Goal: Task Accomplishment & Management: Manage account settings

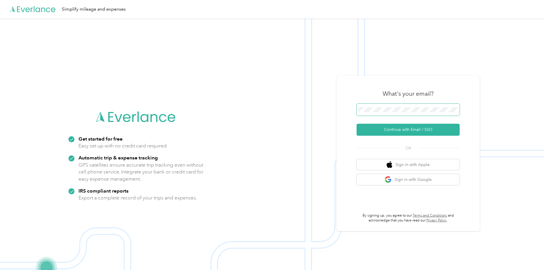
click at [384, 112] on span at bounding box center [407, 110] width 103 height 12
click at [418, 130] on button "Continue with Email / SSO" at bounding box center [407, 130] width 103 height 12
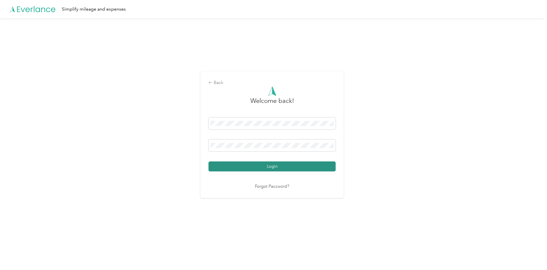
click at [278, 167] on button "Login" at bounding box center [271, 167] width 127 height 10
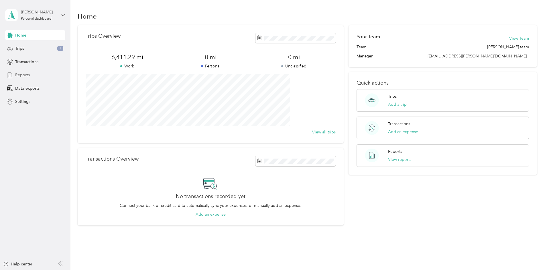
click at [22, 73] on span "Reports" at bounding box center [22, 75] width 15 height 6
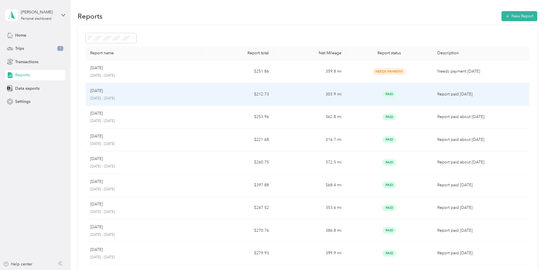
click at [192, 98] on p "[DATE] - [DATE]" at bounding box center [143, 98] width 106 height 5
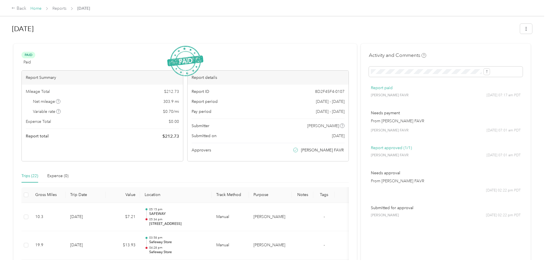
click at [41, 11] on link "Home" at bounding box center [35, 8] width 11 height 5
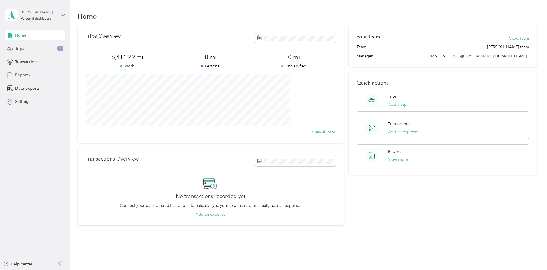
click at [31, 72] on div "Reports" at bounding box center [35, 75] width 60 height 10
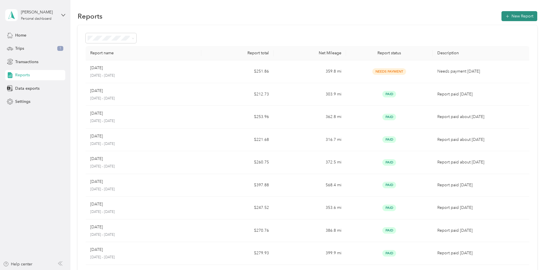
click at [501, 17] on button "New Report" at bounding box center [519, 16] width 36 height 10
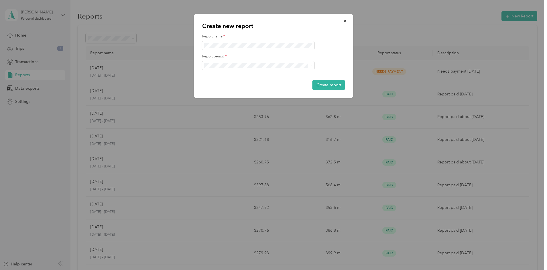
click at [232, 84] on span "[DATE] - [DATE]" at bounding box center [220, 85] width 29 height 5
click at [331, 85] on button "Create report" at bounding box center [328, 85] width 33 height 10
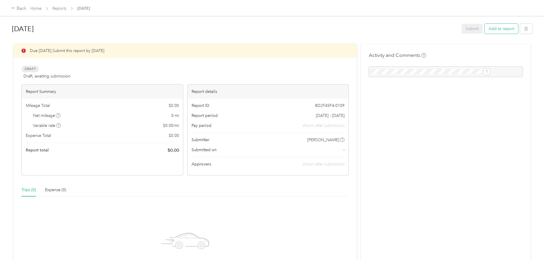
click at [484, 29] on button "Add to report" at bounding box center [500, 29] width 33 height 10
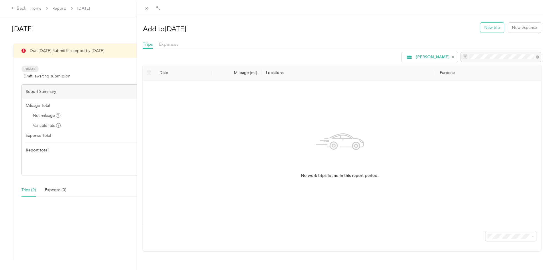
click at [487, 29] on button "New trip" at bounding box center [492, 28] width 24 height 10
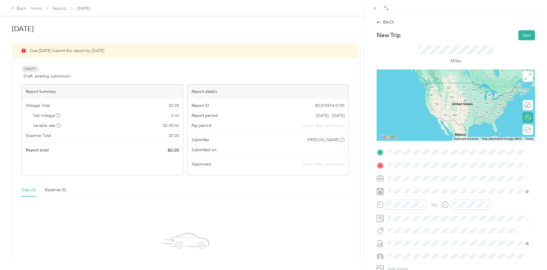
click at [430, 177] on div "[STREET_ADDRESS][GEOGRAPHIC_DATA][STREET_ADDRESS][GEOGRAPHIC_DATA]" at bounding box center [417, 176] width 38 height 12
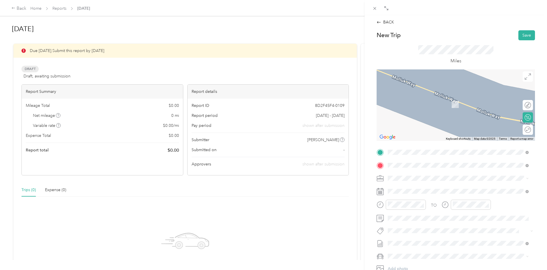
click at [417, 194] on span "[STREET_ADDRESS][PERSON_NAME]" at bounding box center [432, 196] width 68 height 5
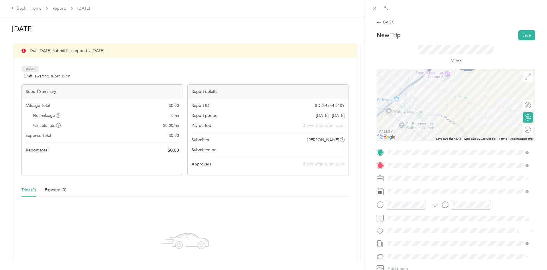
click at [382, 191] on icon at bounding box center [379, 191] width 7 height 7
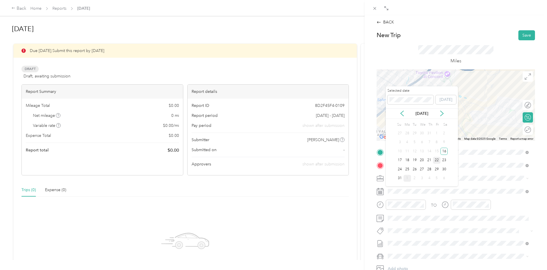
click at [437, 159] on div "22" at bounding box center [436, 160] width 7 height 7
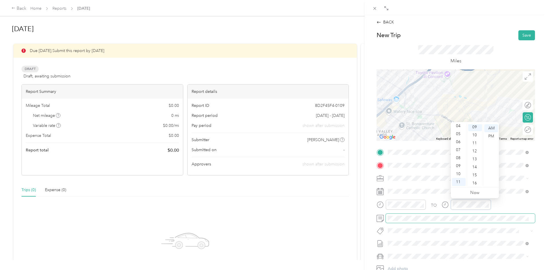
scroll to position [72, 0]
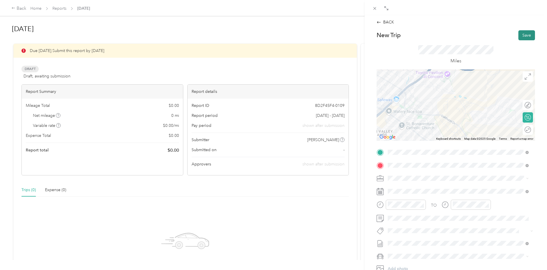
click at [523, 35] on button "Save" at bounding box center [526, 35] width 17 height 10
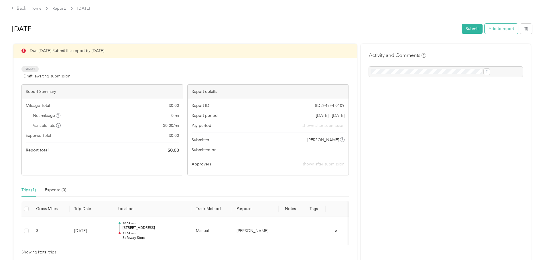
click at [484, 29] on button "Add to report" at bounding box center [500, 29] width 33 height 10
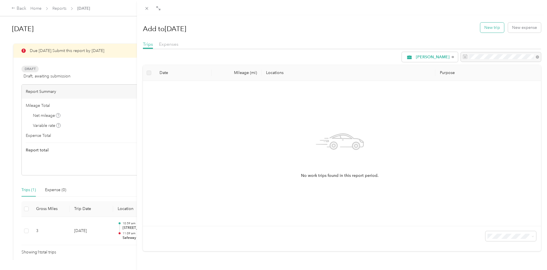
click at [482, 27] on button "New trip" at bounding box center [492, 28] width 24 height 10
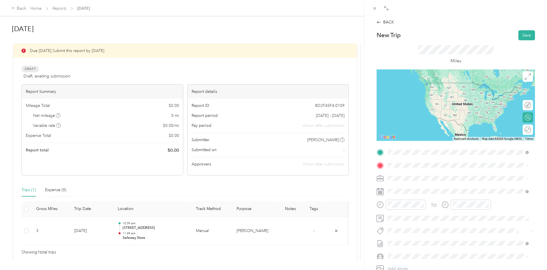
click at [452, 183] on span "[STREET_ADDRESS][PERSON_NAME]" at bounding box center [432, 183] width 68 height 5
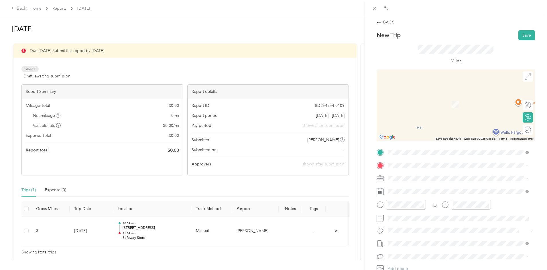
click at [424, 191] on div "TEAM Safeway Store [STREET_ADDRESS]" at bounding box center [421, 190] width 47 height 14
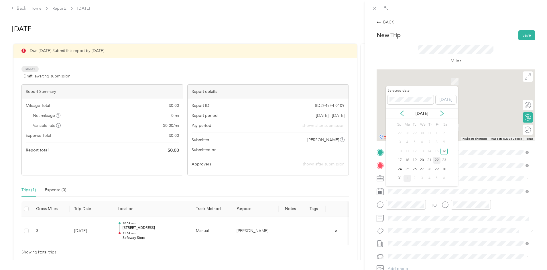
click at [436, 160] on div "22" at bounding box center [436, 160] width 7 height 7
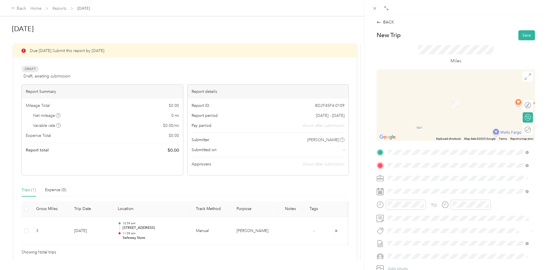
click at [418, 189] on strong "Safeway Store" at bounding box center [431, 189] width 27 height 5
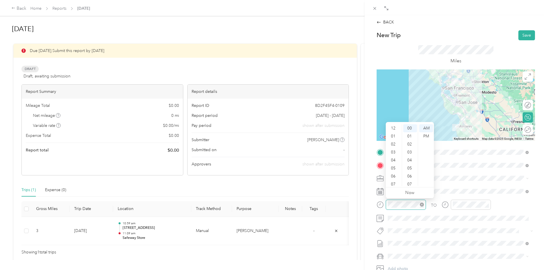
scroll to position [34, 0]
click at [395, 182] on div "11" at bounding box center [394, 182] width 14 height 8
click at [410, 179] on div "56" at bounding box center [410, 181] width 14 height 8
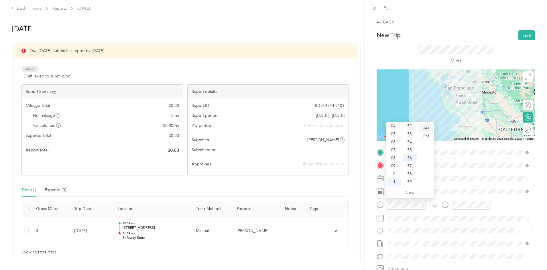
click at [424, 129] on div "AM" at bounding box center [426, 128] width 14 height 8
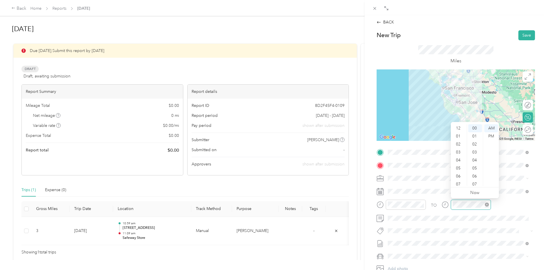
scroll to position [34, 0]
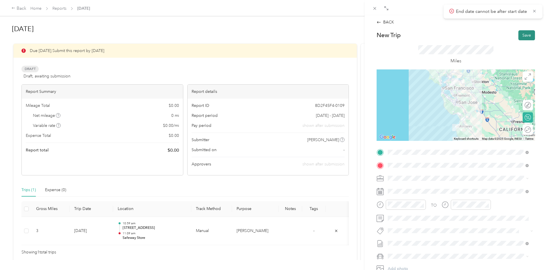
click at [522, 34] on button "Save" at bounding box center [526, 35] width 17 height 10
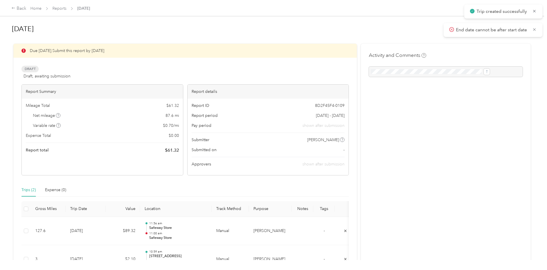
click at [532, 29] on icon at bounding box center [534, 29] width 5 height 5
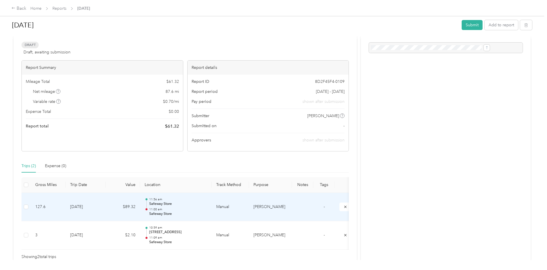
scroll to position [57, 0]
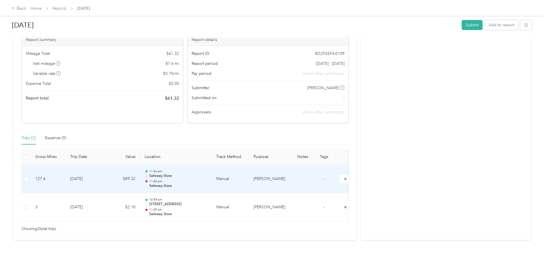
click at [106, 173] on td "[DATE]" at bounding box center [86, 179] width 40 height 29
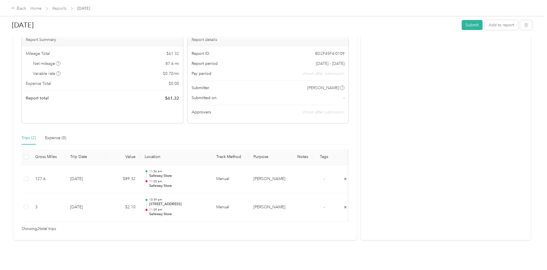
click at [121, 270] on div at bounding box center [272, 270] width 544 height 0
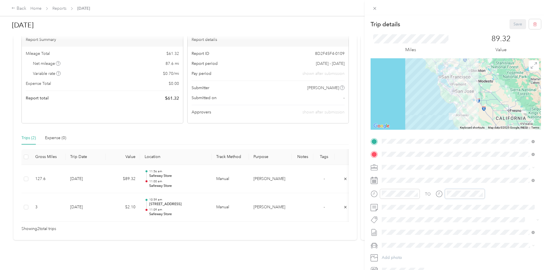
click at [437, 193] on div at bounding box center [459, 194] width 49 height 10
click at [533, 169] on span at bounding box center [459, 167] width 161 height 9
click at [420, 165] on span at bounding box center [459, 167] width 161 height 9
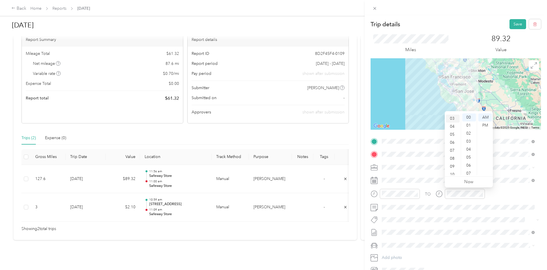
click at [452, 120] on div "03" at bounding box center [453, 119] width 14 height 8
click at [468, 120] on div "14" at bounding box center [469, 122] width 14 height 8
click at [487, 125] on div "PM" at bounding box center [485, 126] width 14 height 8
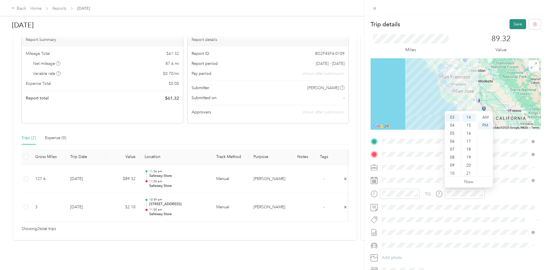
click at [516, 23] on button "Save" at bounding box center [517, 24] width 17 height 10
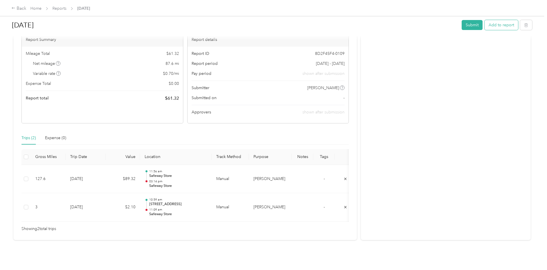
click at [484, 24] on button "Add to report" at bounding box center [500, 25] width 33 height 10
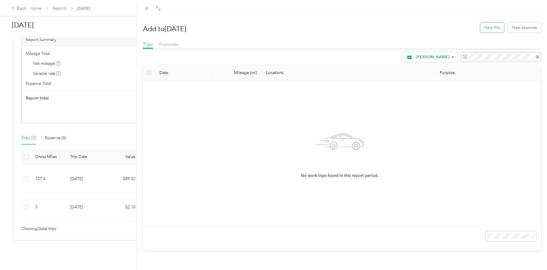
click at [491, 27] on button "New trip" at bounding box center [492, 28] width 24 height 10
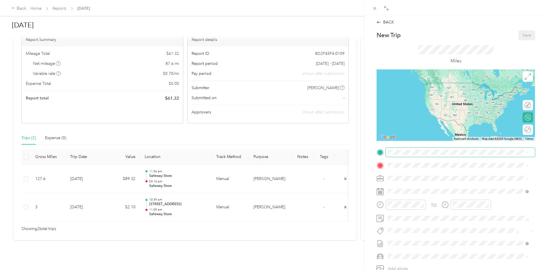
click at [392, 150] on span at bounding box center [459, 152] width 149 height 9
click at [435, 181] on span "[STREET_ADDRESS]" at bounding box center [416, 181] width 36 height 5
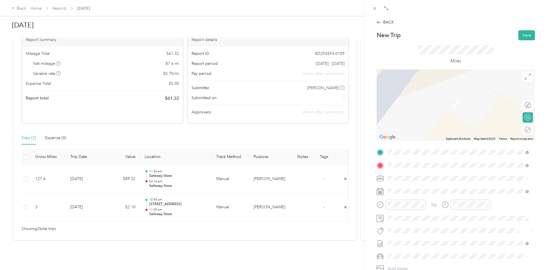
click at [423, 190] on div "[STREET_ADDRESS][US_STATE]" at bounding box center [457, 187] width 137 height 8
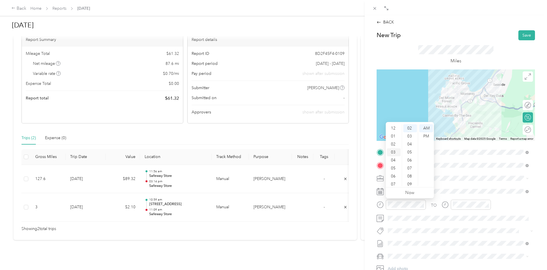
click at [393, 151] on div "03" at bounding box center [394, 153] width 14 height 8
click at [416, 181] on div "12 01 02 03 04 05 06 07 08 09 10 11 00 01 02 03 04 05 06 07 08 09 10 11 12 13 1…" at bounding box center [409, 155] width 48 height 64
click at [428, 136] on div "PM" at bounding box center [426, 137] width 14 height 8
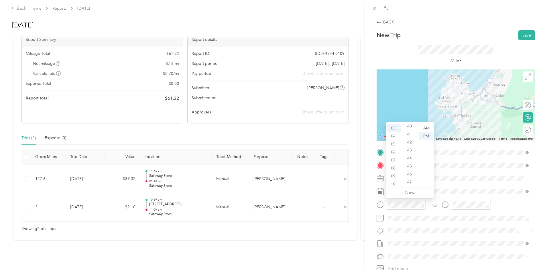
scroll to position [395, 0]
click at [408, 151] on div "52" at bounding box center [410, 151] width 14 height 8
click at [427, 137] on div "PM" at bounding box center [426, 137] width 14 height 8
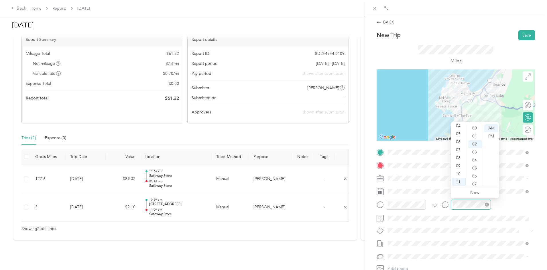
scroll to position [16, 0]
click at [459, 126] on div "04" at bounding box center [459, 126] width 14 height 8
click at [476, 155] on div "12" at bounding box center [475, 155] width 14 height 8
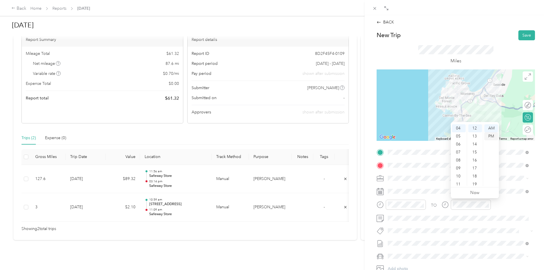
click at [491, 138] on div "PM" at bounding box center [491, 137] width 14 height 8
click at [521, 35] on button "Save" at bounding box center [526, 35] width 17 height 10
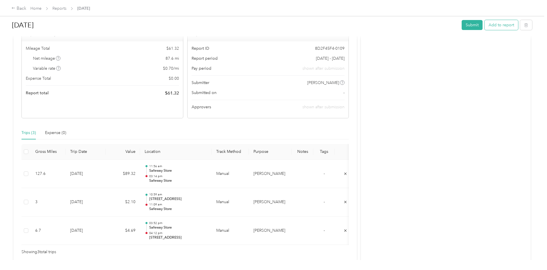
click at [484, 26] on button "Add to report" at bounding box center [500, 25] width 33 height 10
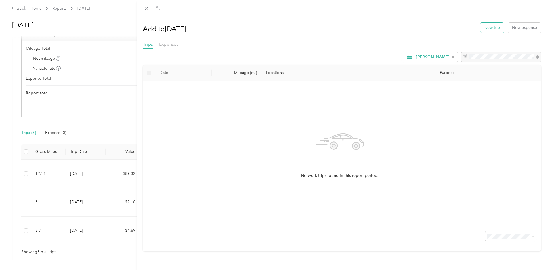
click at [488, 29] on button "New trip" at bounding box center [492, 28] width 24 height 10
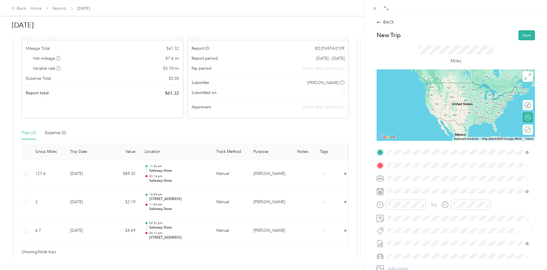
click at [412, 175] on span "[STREET_ADDRESS][US_STATE]" at bounding box center [426, 173] width 57 height 5
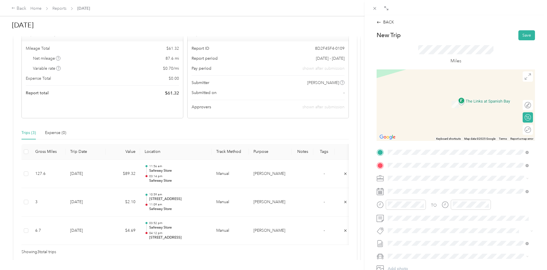
click at [428, 194] on span "[STREET_ADDRESS]" at bounding box center [416, 196] width 36 height 5
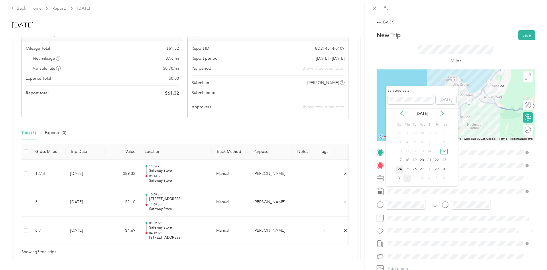
click at [399, 171] on div "24" at bounding box center [399, 169] width 7 height 7
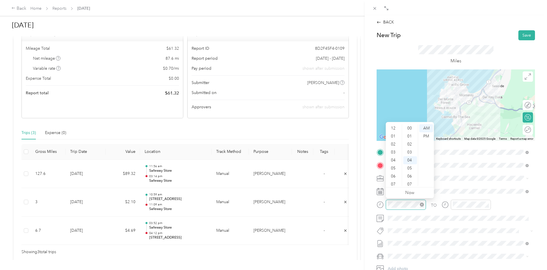
scroll to position [34, 0]
click at [393, 166] on div "09" at bounding box center [394, 166] width 14 height 8
click at [409, 133] on div "45" at bounding box center [410, 132] width 14 height 8
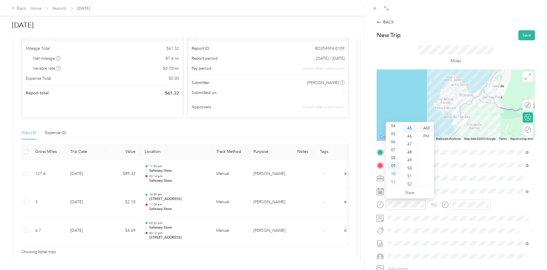
click at [428, 128] on div "AM" at bounding box center [426, 128] width 14 height 8
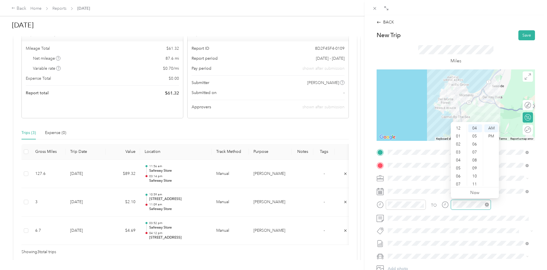
scroll to position [34, 0]
drag, startPoint x: 458, startPoint y: 172, endPoint x: 462, endPoint y: 169, distance: 5.1
click at [458, 172] on div "10" at bounding box center [459, 174] width 14 height 8
click at [474, 138] on div "05" at bounding box center [475, 137] width 14 height 8
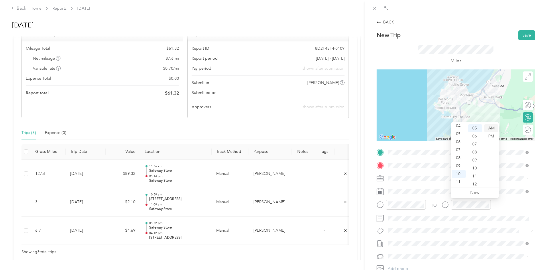
click at [492, 126] on div "AM" at bounding box center [491, 128] width 14 height 8
click at [523, 32] on button "Save" at bounding box center [526, 35] width 17 height 10
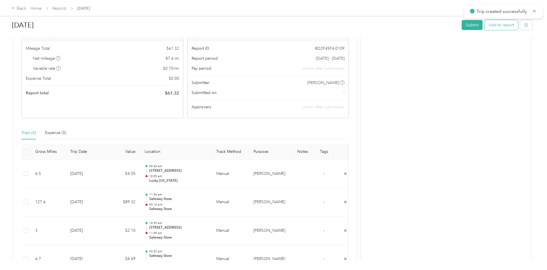
click at [484, 26] on button "Add to report" at bounding box center [500, 25] width 33 height 10
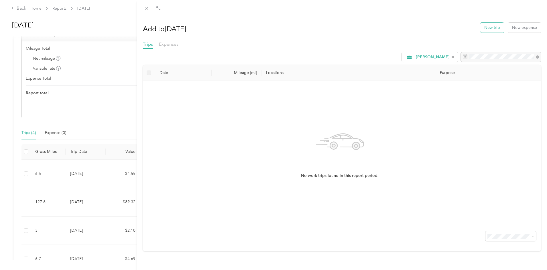
click at [485, 29] on button "New trip" at bounding box center [492, 28] width 24 height 10
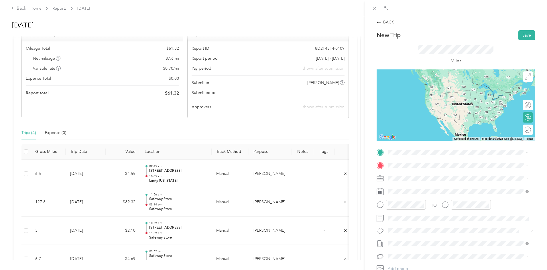
click at [418, 182] on span "[STREET_ADDRESS]" at bounding box center [416, 183] width 36 height 5
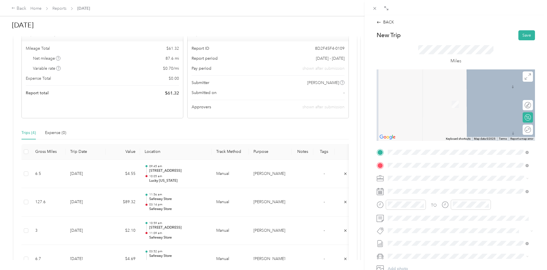
click at [422, 193] on div "TEAM Lucky [STREET_ADDRESS][PERSON_NAME]" at bounding box center [432, 193] width 68 height 14
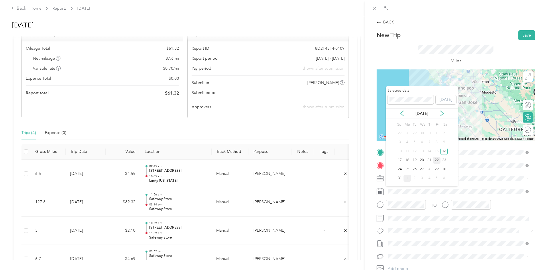
click at [437, 161] on div "22" at bounding box center [436, 160] width 7 height 7
click at [400, 171] on div "24" at bounding box center [399, 169] width 7 height 7
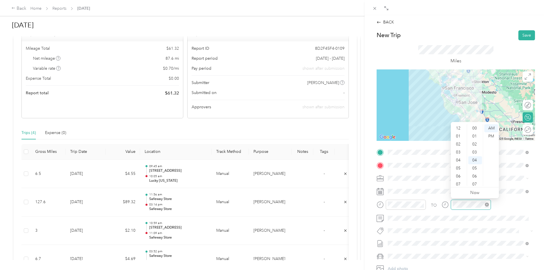
scroll to position [34, 0]
click at [521, 31] on button "Save" at bounding box center [526, 35] width 17 height 10
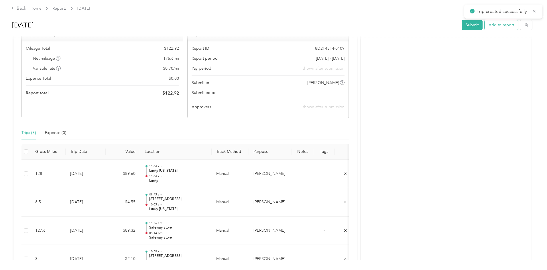
click at [484, 24] on button "Add to report" at bounding box center [500, 25] width 33 height 10
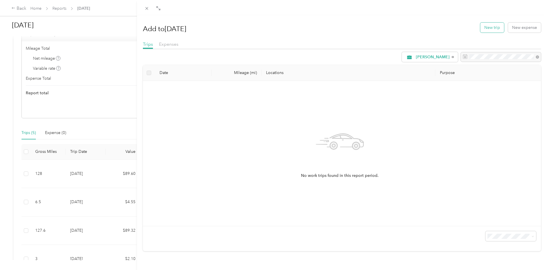
click at [488, 28] on button "New trip" at bounding box center [492, 28] width 24 height 10
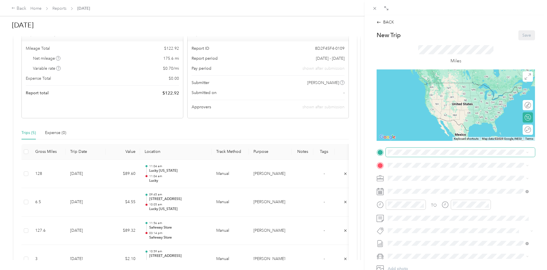
click at [391, 156] on span at bounding box center [459, 152] width 149 height 9
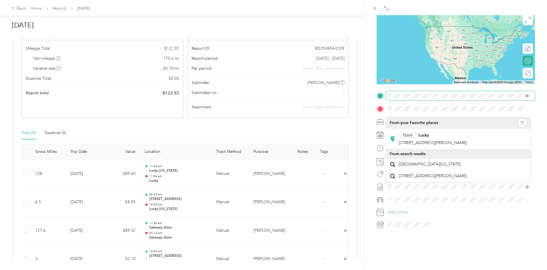
scroll to position [32, 0]
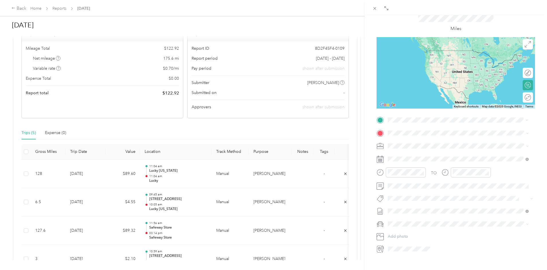
click at [419, 146] on div "TEAM Lucky [STREET_ADDRESS][PERSON_NAME]" at bounding box center [432, 147] width 68 height 14
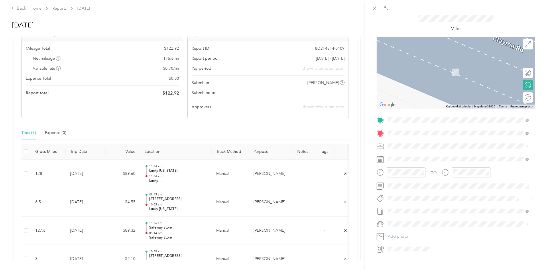
click at [435, 160] on span "[STREET_ADDRESS]" at bounding box center [416, 162] width 36 height 5
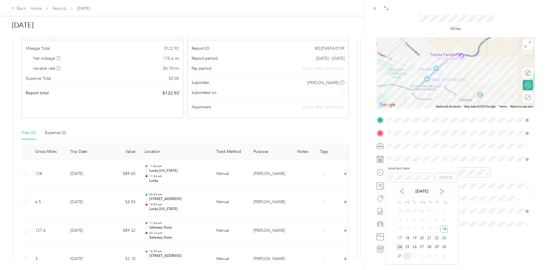
click at [399, 248] on div "24" at bounding box center [399, 247] width 7 height 7
click at [419, 182] on div "AM" at bounding box center [426, 185] width 14 height 8
click at [394, 189] on div "02" at bounding box center [394, 190] width 14 height 8
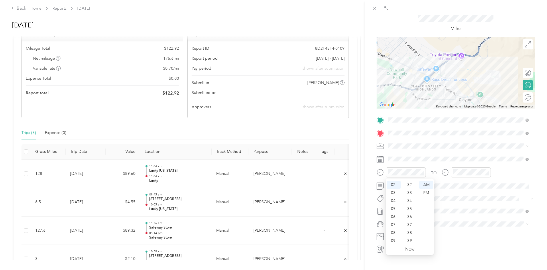
scroll to position [311, 0]
click at [413, 215] on div "43" at bounding box center [410, 219] width 14 height 8
click at [409, 194] on div "44" at bounding box center [410, 193] width 14 height 8
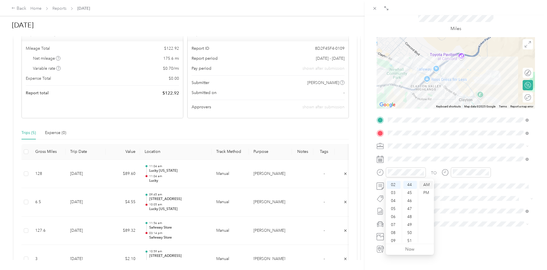
click at [425, 183] on div "AM" at bounding box center [426, 185] width 14 height 8
click at [427, 192] on div "PM" at bounding box center [426, 193] width 14 height 8
click at [456, 189] on div "02" at bounding box center [459, 190] width 14 height 8
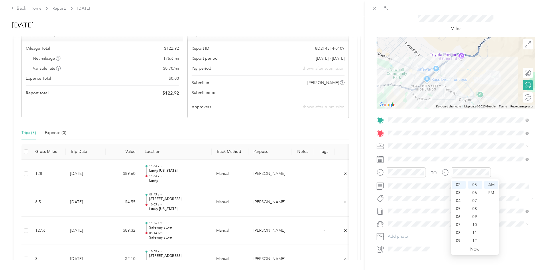
click at [483, 241] on ul "AM PM" at bounding box center [491, 212] width 16 height 62
click at [475, 237] on div "58" at bounding box center [475, 238] width 14 height 8
click at [492, 193] on div "PM" at bounding box center [491, 193] width 14 height 8
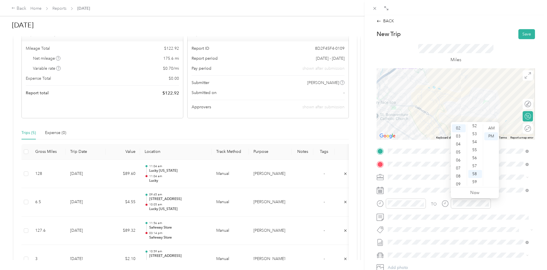
scroll to position [0, 0]
click at [524, 39] on button "Save" at bounding box center [526, 35] width 17 height 10
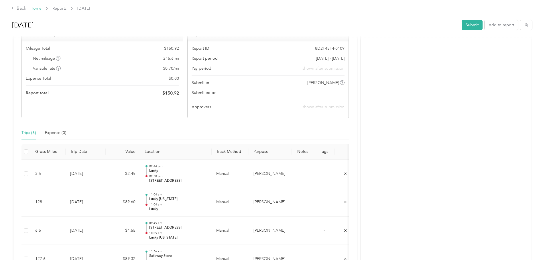
click at [41, 11] on link "Home" at bounding box center [35, 8] width 11 height 5
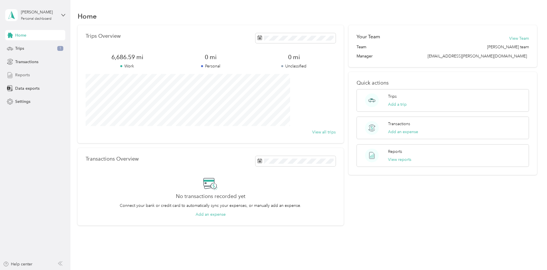
click at [32, 73] on div "Reports" at bounding box center [35, 75] width 60 height 10
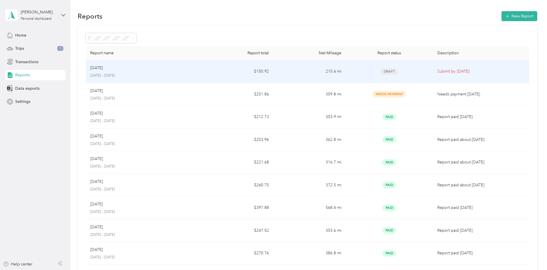
click at [148, 73] on div "August [DATE] - [DATE]" at bounding box center [143, 71] width 106 height 13
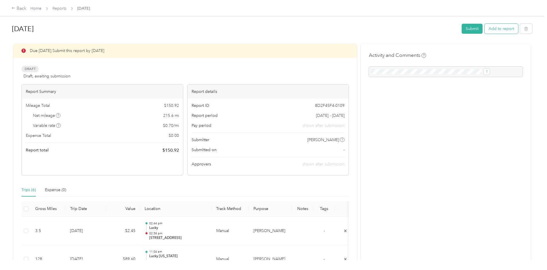
click at [484, 28] on button "Add to report" at bounding box center [500, 29] width 33 height 10
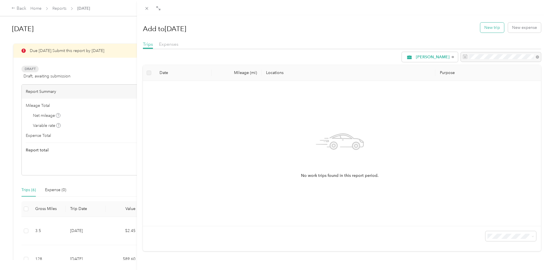
click at [490, 29] on button "New trip" at bounding box center [492, 28] width 24 height 10
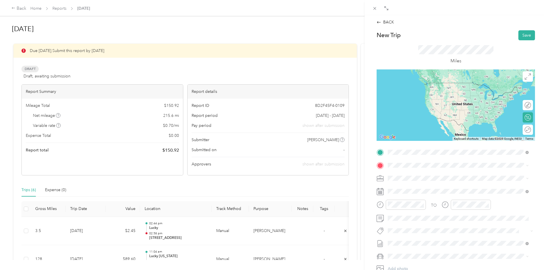
click at [413, 175] on strong "[STREET_ADDRESS]" at bounding box center [417, 175] width 38 height 5
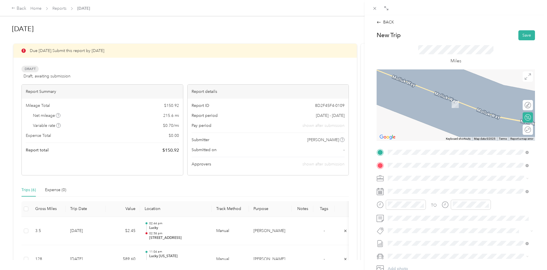
click at [430, 191] on div "TEAM Safeway Store [STREET_ADDRESS]" at bounding box center [421, 193] width 47 height 14
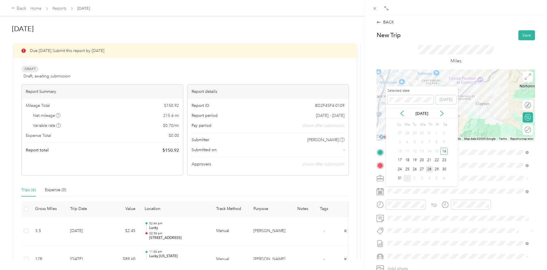
click at [430, 169] on div "28" at bounding box center [428, 169] width 7 height 7
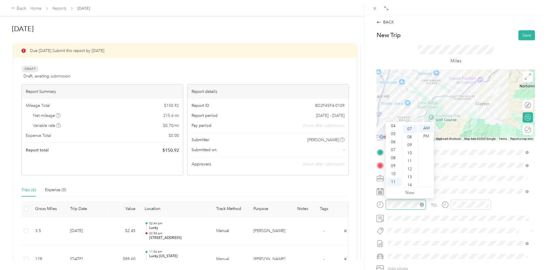
scroll to position [56, 0]
click at [392, 143] on div "06" at bounding box center [394, 142] width 14 height 8
click at [410, 133] on div "48" at bounding box center [410, 132] width 14 height 8
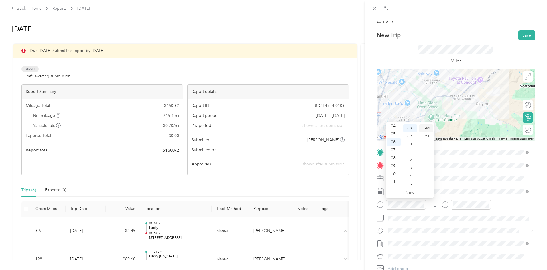
click at [426, 128] on div "AM" at bounding box center [426, 128] width 14 height 8
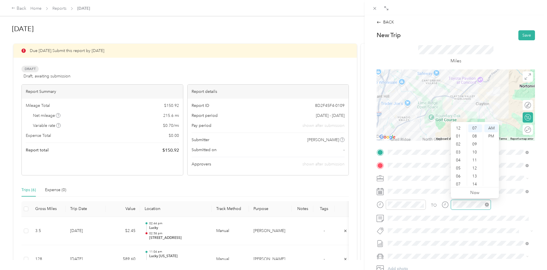
scroll to position [34, 0]
click at [458, 141] on div "06" at bounding box center [459, 142] width 14 height 8
click at [474, 172] on div "58" at bounding box center [475, 174] width 14 height 8
click at [491, 128] on div "AM" at bounding box center [491, 128] width 14 height 8
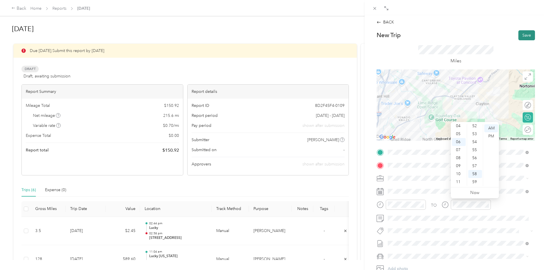
click at [520, 34] on button "Save" at bounding box center [526, 35] width 17 height 10
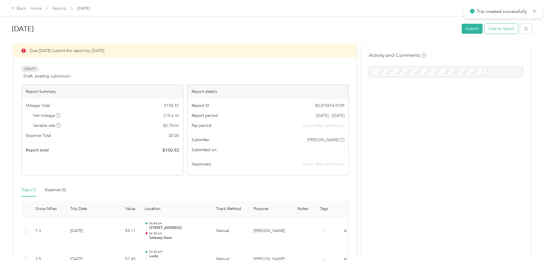
click at [484, 28] on button "Add to report" at bounding box center [500, 29] width 33 height 10
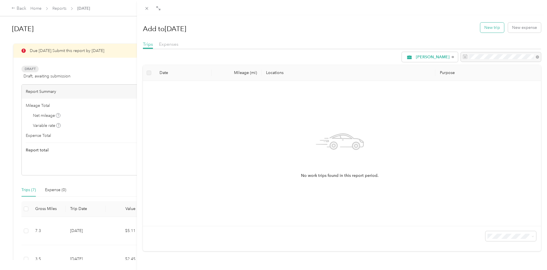
click at [490, 26] on button "New trip" at bounding box center [492, 28] width 24 height 10
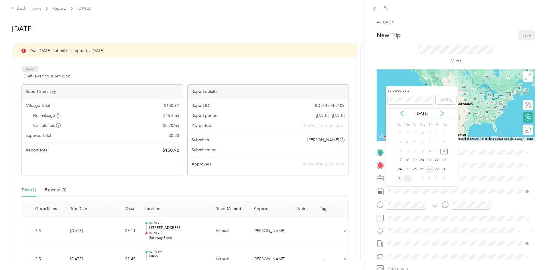
click at [429, 170] on div "28" at bounding box center [428, 169] width 7 height 7
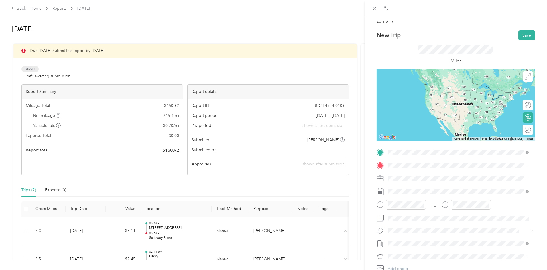
click at [403, 186] on li "TEAM Safeway Store [STREET_ADDRESS][PERSON_NAME]" at bounding box center [457, 180] width 145 height 20
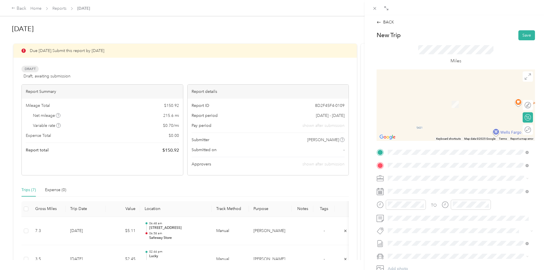
click at [418, 188] on span "Airport Dr Terminal [STREET_ADDRESS][US_STATE]" at bounding box center [444, 186] width 93 height 5
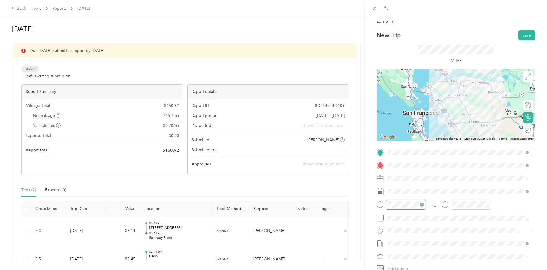
click at [385, 207] on div at bounding box center [400, 205] width 49 height 10
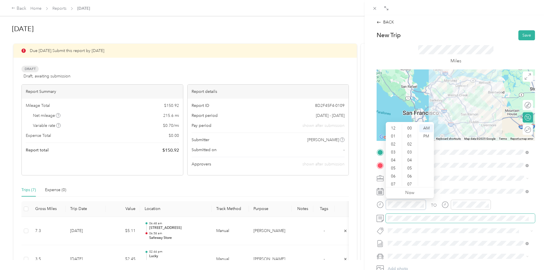
scroll to position [34, 0]
click at [393, 147] on div "07" at bounding box center [394, 150] width 14 height 8
drag, startPoint x: 412, startPoint y: 183, endPoint x: 420, endPoint y: 170, distance: 14.9
click at [412, 182] on div "15" at bounding box center [410, 185] width 14 height 8
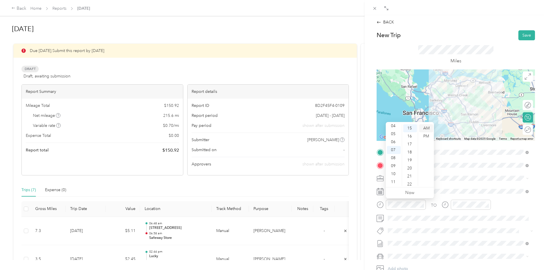
click at [427, 126] on div "AM" at bounding box center [426, 128] width 14 height 8
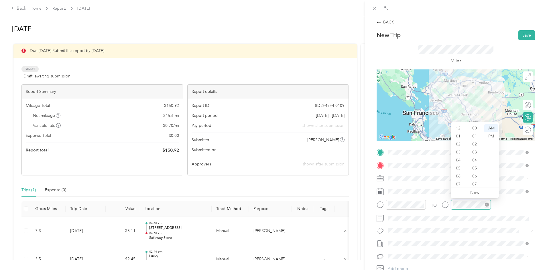
scroll to position [34, 0]
click at [457, 158] on div "08" at bounding box center [459, 158] width 14 height 8
click at [476, 144] on div "10" at bounding box center [475, 145] width 14 height 8
click at [492, 128] on div "AM" at bounding box center [491, 128] width 14 height 8
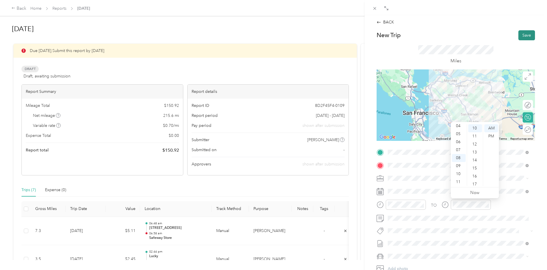
click at [524, 36] on button "Save" at bounding box center [526, 35] width 17 height 10
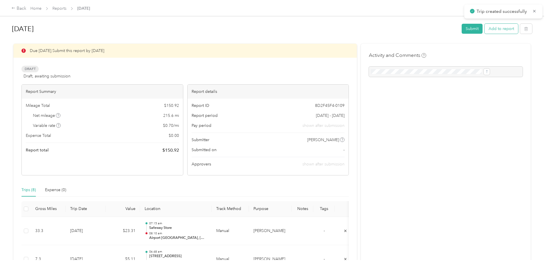
click at [484, 30] on button "Add to report" at bounding box center [500, 29] width 33 height 10
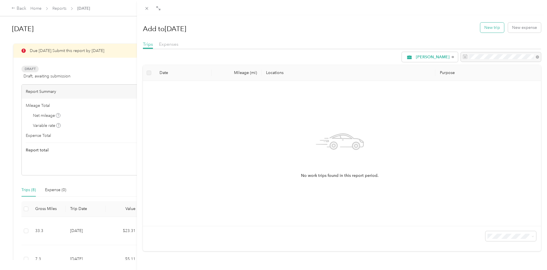
click at [489, 27] on button "New trip" at bounding box center [492, 28] width 24 height 10
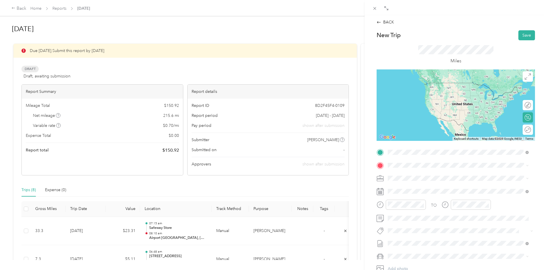
click at [420, 172] on span "Airport Dr Terminal [STREET_ADDRESS][US_STATE]" at bounding box center [444, 173] width 93 height 5
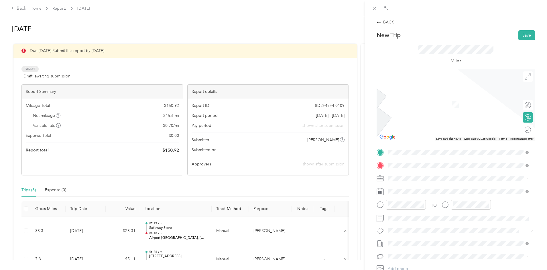
click at [428, 193] on div "TEAM Safeway Inc [STREET_ADDRESS]" at bounding box center [419, 193] width 42 height 14
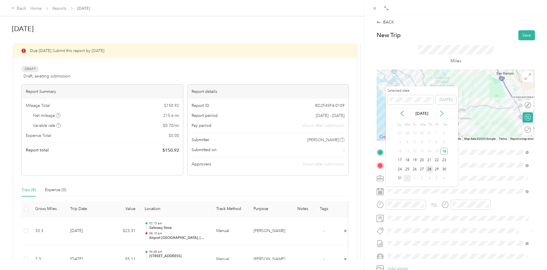
click at [432, 169] on div "28" at bounding box center [428, 169] width 7 height 7
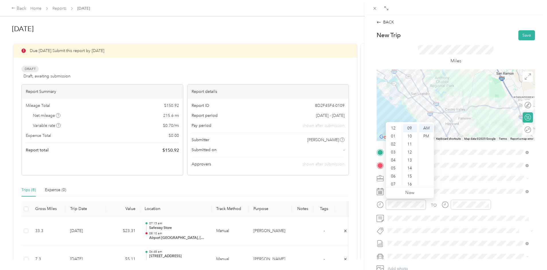
scroll to position [34, 0]
click at [391, 158] on div "08" at bounding box center [394, 158] width 14 height 8
click at [410, 178] on div "15" at bounding box center [410, 177] width 14 height 8
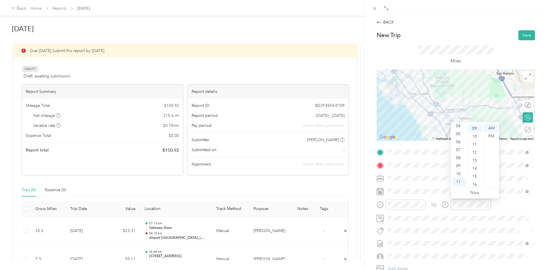
scroll to position [72, 0]
click at [458, 155] on div "08" at bounding box center [459, 158] width 14 height 8
click at [484, 178] on ul "AM PM" at bounding box center [491, 155] width 16 height 62
click at [474, 138] on div "44" at bounding box center [475, 139] width 14 height 8
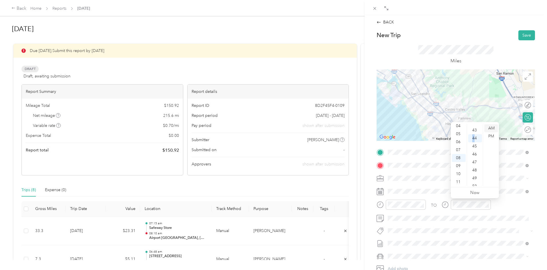
scroll to position [353, 0]
click at [492, 127] on div "AM" at bounding box center [491, 128] width 14 height 8
click at [524, 35] on button "Save" at bounding box center [526, 35] width 17 height 10
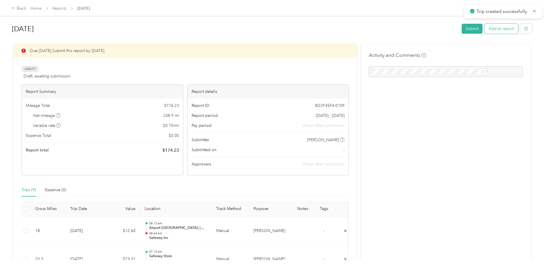
click at [484, 29] on button "Add to report" at bounding box center [500, 29] width 33 height 10
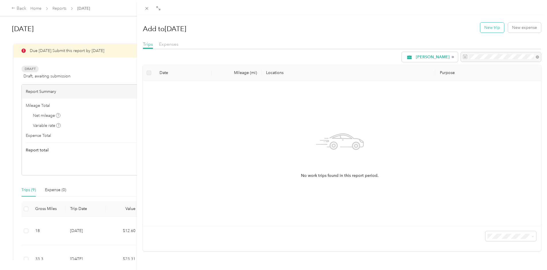
click at [487, 27] on button "New trip" at bounding box center [492, 28] width 24 height 10
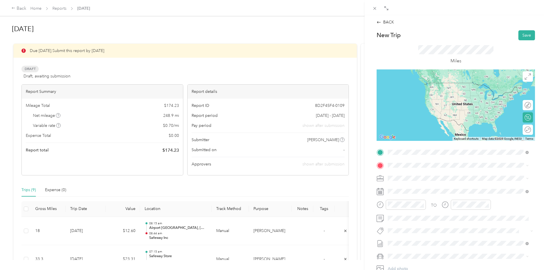
click at [409, 176] on span "TEAM" at bounding box center [407, 176] width 10 height 5
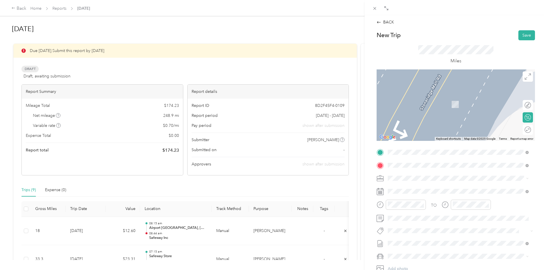
click at [436, 197] on span "[STREET_ADDRESS][PERSON_NAME]" at bounding box center [432, 196] width 68 height 5
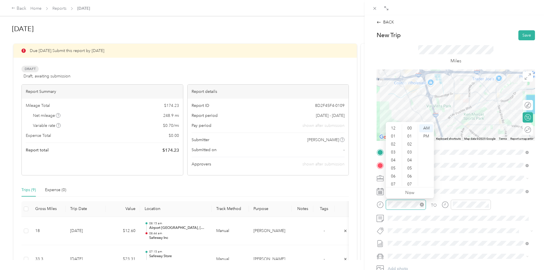
scroll to position [34, 0]
click at [392, 175] on div "10" at bounding box center [394, 174] width 14 height 8
click at [410, 168] on div "15" at bounding box center [410, 169] width 14 height 8
click at [456, 174] on div "10" at bounding box center [459, 174] width 14 height 8
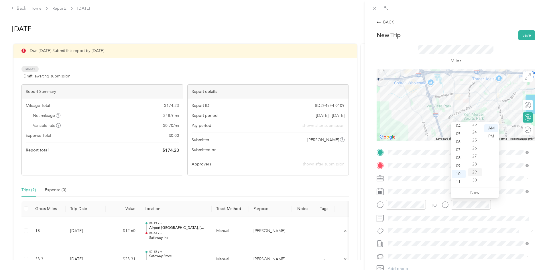
click at [472, 173] on div "29" at bounding box center [475, 173] width 14 height 8
click at [495, 126] on div "AM" at bounding box center [491, 128] width 14 height 8
click at [521, 33] on button "Save" at bounding box center [526, 35] width 17 height 10
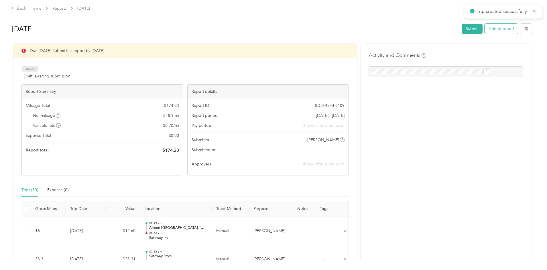
click at [484, 29] on button "Add to report" at bounding box center [500, 29] width 33 height 10
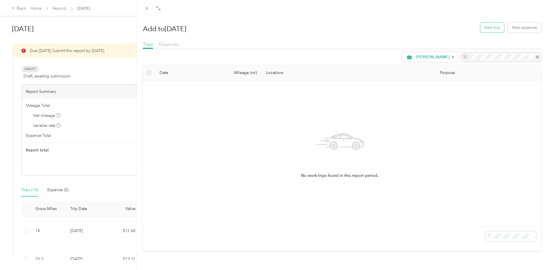
click at [489, 29] on button "New trip" at bounding box center [492, 28] width 24 height 10
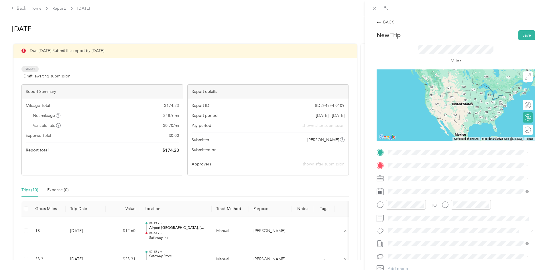
click at [446, 182] on span "[STREET_ADDRESS][PERSON_NAME]" at bounding box center [432, 182] width 68 height 5
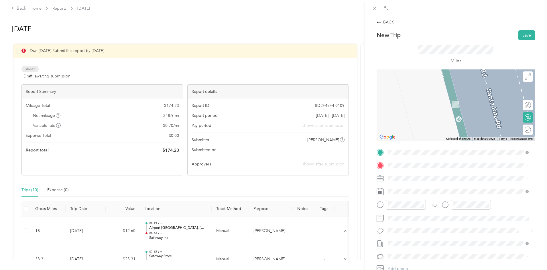
click at [447, 188] on span "Airport Dr Terminal [STREET_ADDRESS][US_STATE]" at bounding box center [444, 185] width 93 height 5
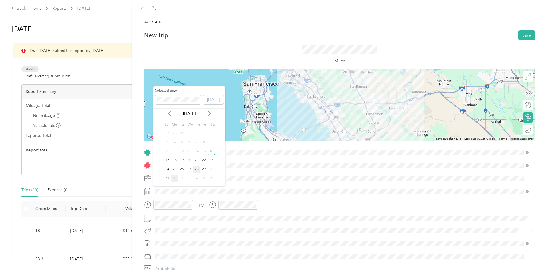
click at [198, 169] on div "28" at bounding box center [196, 169] width 7 height 7
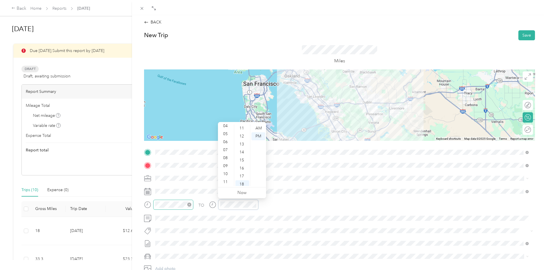
scroll to position [144, 0]
click at [524, 34] on button "Save" at bounding box center [526, 35] width 17 height 10
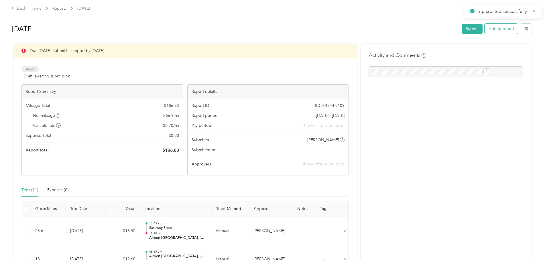
click at [484, 29] on button "Add to report" at bounding box center [500, 29] width 33 height 10
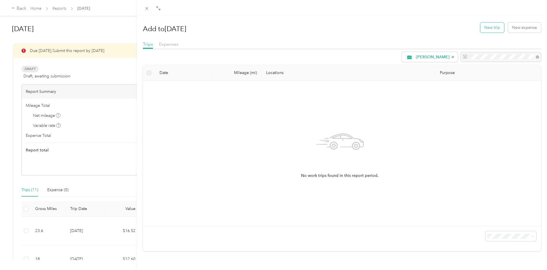
click at [490, 29] on button "New trip" at bounding box center [492, 28] width 24 height 10
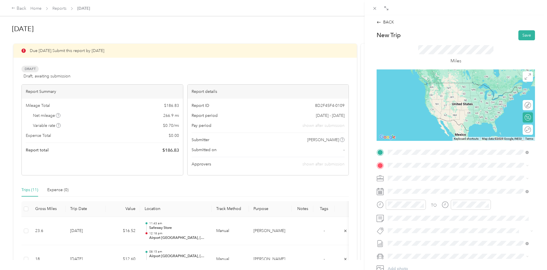
click at [415, 173] on span "Airport Dr Terminal [STREET_ADDRESS][US_STATE]" at bounding box center [444, 173] width 93 height 5
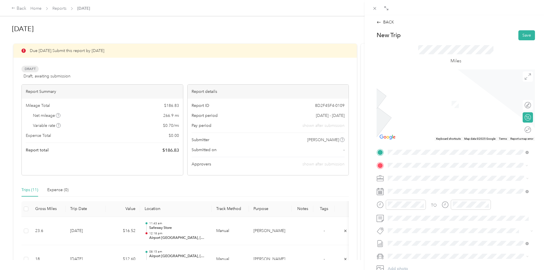
click at [418, 196] on span "[STREET_ADDRESS][PERSON_NAME]" at bounding box center [432, 196] width 68 height 5
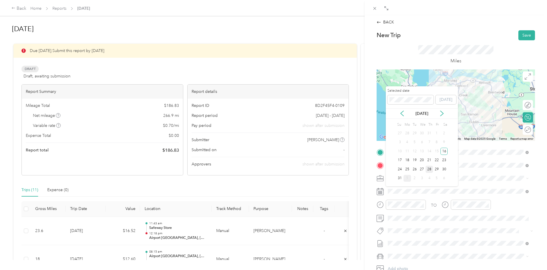
click at [431, 169] on div "28" at bounding box center [428, 169] width 7 height 7
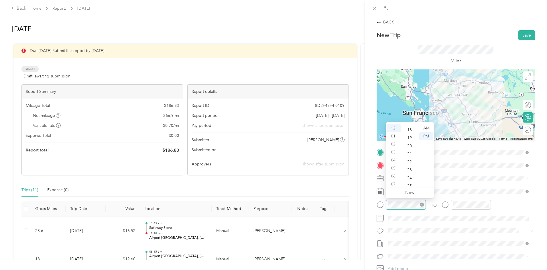
scroll to position [144, 0]
click at [521, 34] on button "Save" at bounding box center [526, 35] width 17 height 10
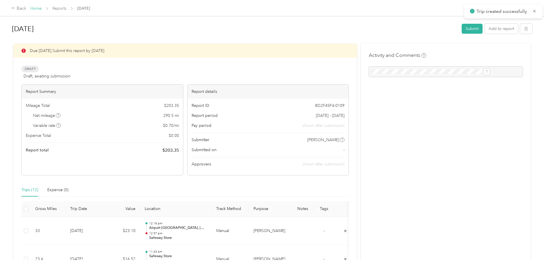
click at [41, 7] on link "Home" at bounding box center [35, 8] width 11 height 5
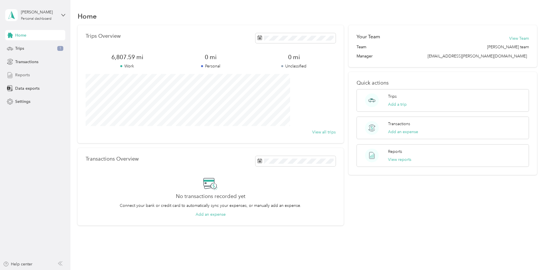
click at [25, 75] on span "Reports" at bounding box center [22, 75] width 15 height 6
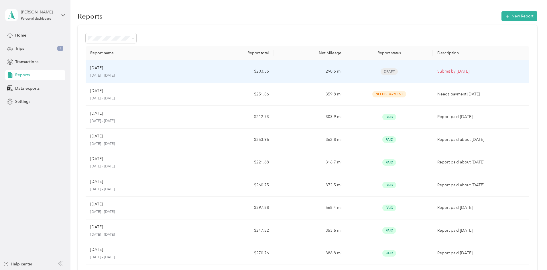
click at [103, 70] on p "[DATE]" at bounding box center [96, 68] width 13 height 6
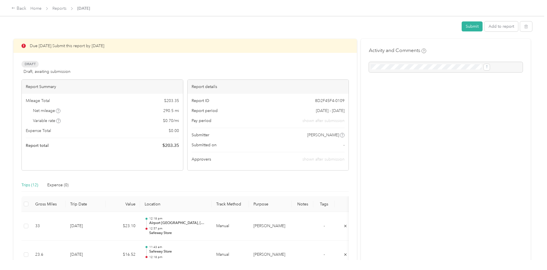
click at [135, 69] on div "Draft Draft, awaiting submission View activity & comments" at bounding box center [184, 68] width 327 height 14
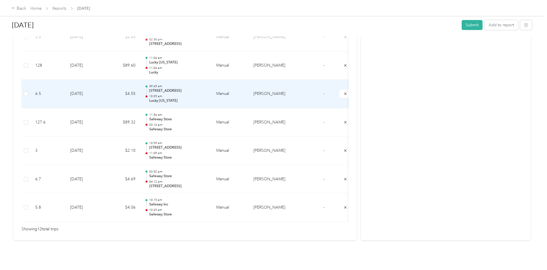
scroll to position [343, 0]
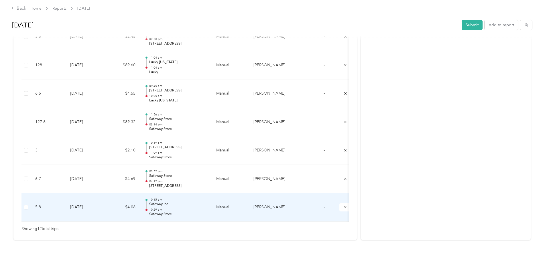
click at [106, 202] on td "[DATE]" at bounding box center [86, 207] width 40 height 29
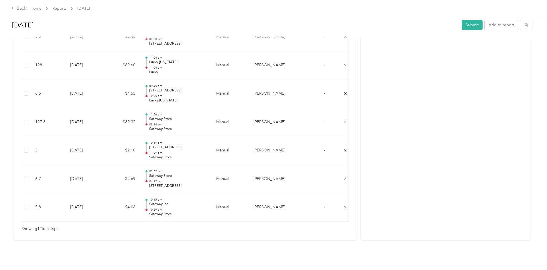
click at [123, 270] on div at bounding box center [272, 270] width 544 height 0
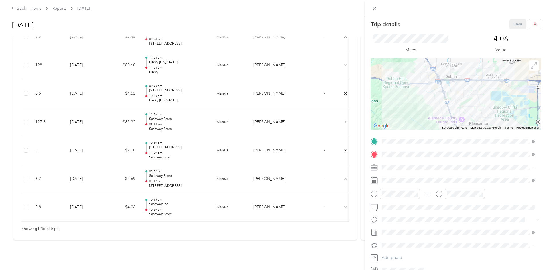
click at [354, 128] on div "Trip details Save This trip cannot be edited because it is either under review,…" at bounding box center [273, 135] width 547 height 270
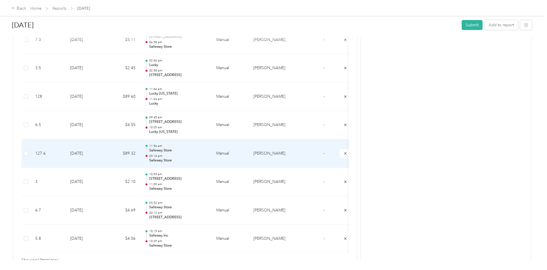
scroll to position [315, 0]
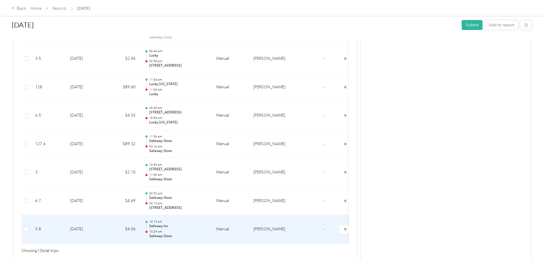
click at [106, 228] on td "[DATE]" at bounding box center [86, 229] width 40 height 29
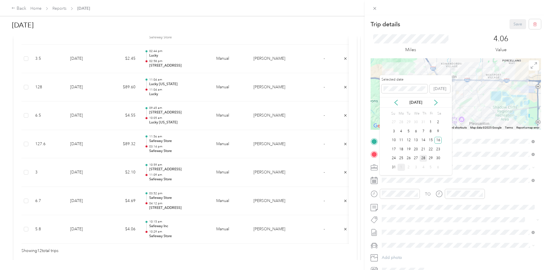
click at [422, 160] on div "28" at bounding box center [422, 158] width 7 height 7
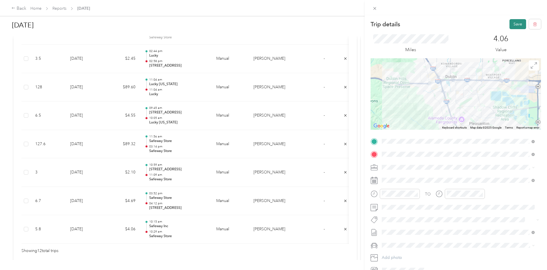
click at [510, 24] on button "Save" at bounding box center [517, 24] width 17 height 10
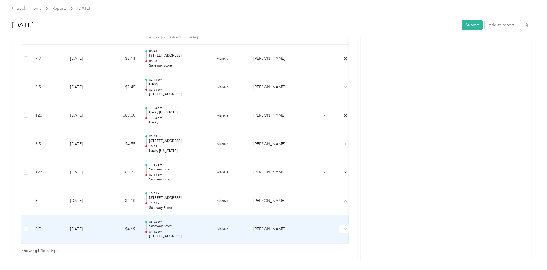
click at [106, 231] on td "[DATE]" at bounding box center [86, 229] width 40 height 29
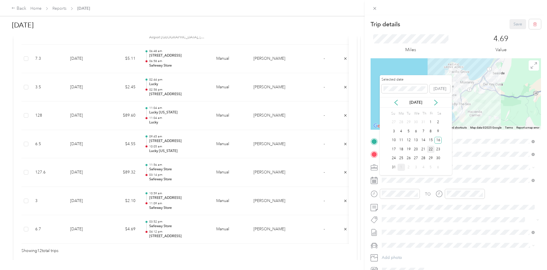
click at [429, 149] on div "22" at bounding box center [430, 149] width 7 height 7
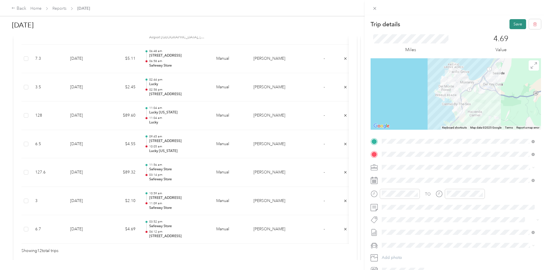
click at [517, 23] on button "Save" at bounding box center [517, 24] width 17 height 10
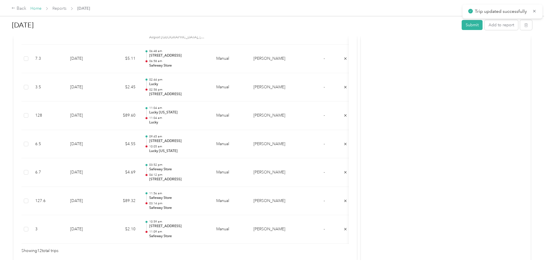
click at [41, 9] on link "Home" at bounding box center [35, 8] width 11 height 5
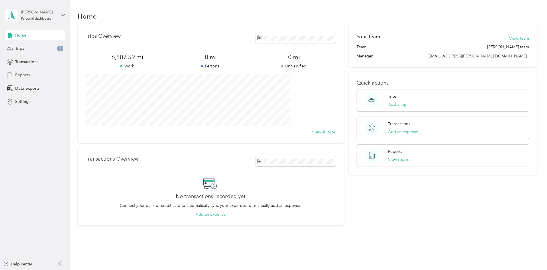
click at [27, 76] on span "Reports" at bounding box center [22, 75] width 15 height 6
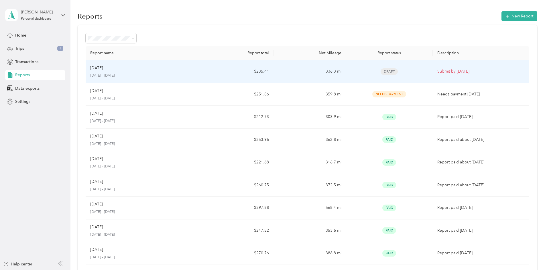
click at [151, 73] on div "August [DATE] - [DATE]" at bounding box center [143, 71] width 106 height 13
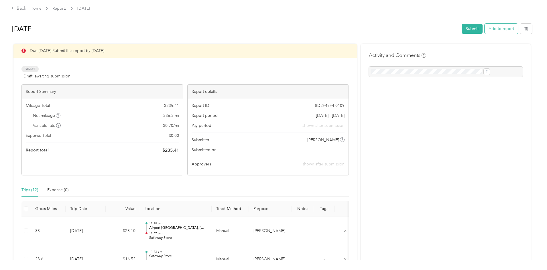
click at [484, 28] on button "Add to report" at bounding box center [500, 29] width 33 height 10
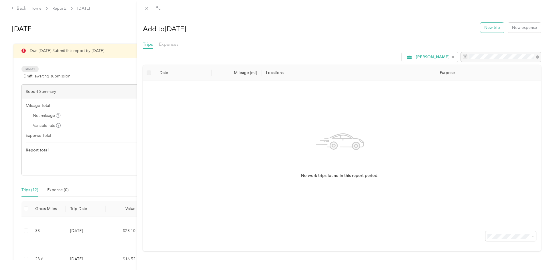
click at [485, 29] on button "New trip" at bounding box center [492, 28] width 24 height 10
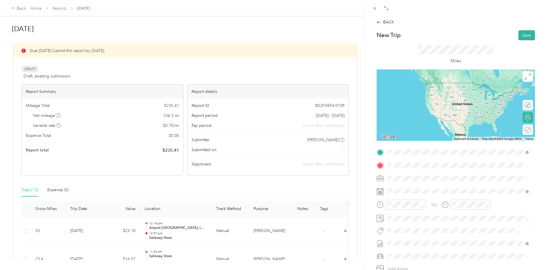
click at [408, 184] on div "[STREET_ADDRESS][GEOGRAPHIC_DATA][STREET_ADDRESS][GEOGRAPHIC_DATA]" at bounding box center [457, 179] width 137 height 14
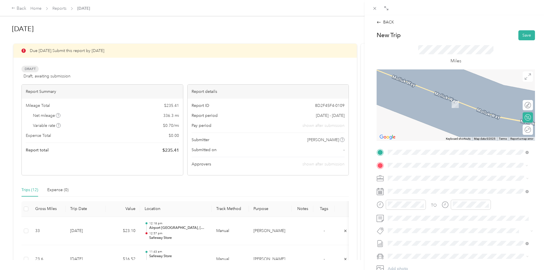
click at [429, 213] on div "TEAM Safeway Store [STREET_ADDRESS][PERSON_NAME]" at bounding box center [432, 212] width 68 height 14
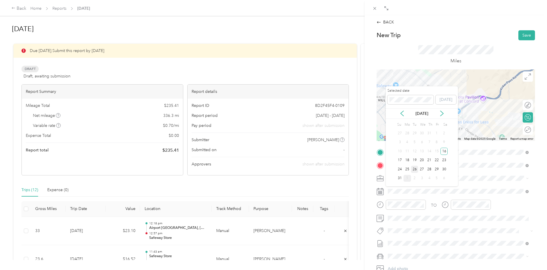
click at [415, 169] on div "26" at bounding box center [414, 169] width 7 height 7
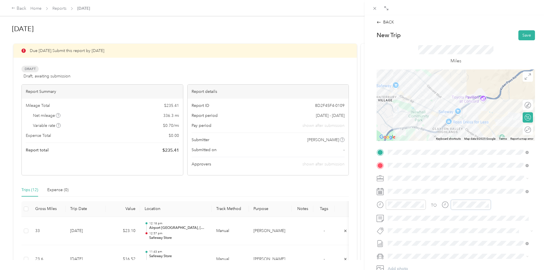
scroll to position [34, 0]
click at [520, 32] on button "Save" at bounding box center [526, 35] width 17 height 10
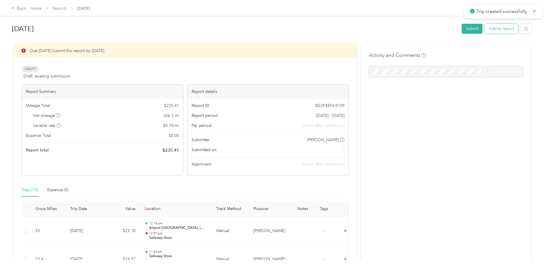
click at [484, 30] on button "Add to report" at bounding box center [500, 29] width 33 height 10
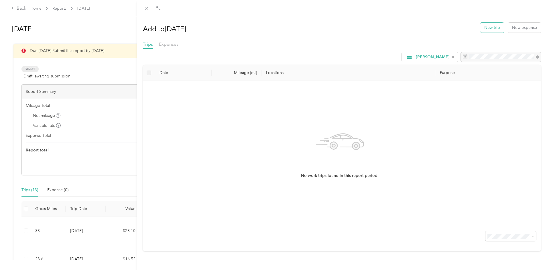
click at [491, 28] on button "New trip" at bounding box center [492, 28] width 24 height 10
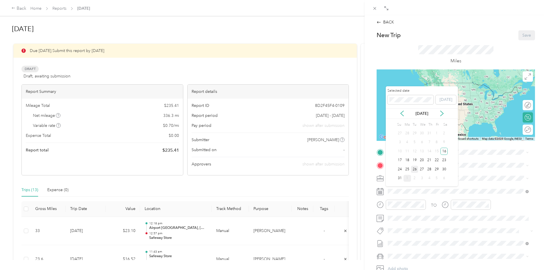
click at [414, 169] on div "26" at bounding box center [414, 169] width 7 height 7
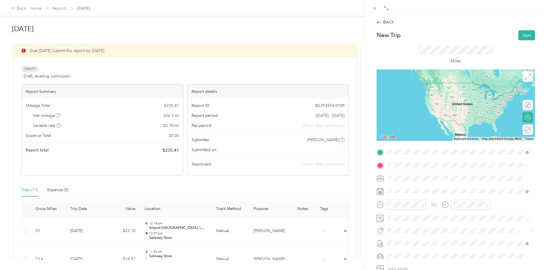
click at [411, 202] on span "[STREET_ADDRESS][PERSON_NAME]" at bounding box center [432, 203] width 68 height 5
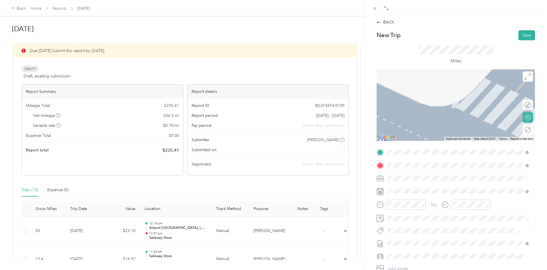
click at [428, 193] on div "TEAM Safeway Inc [STREET_ADDRESS]" at bounding box center [419, 193] width 42 height 14
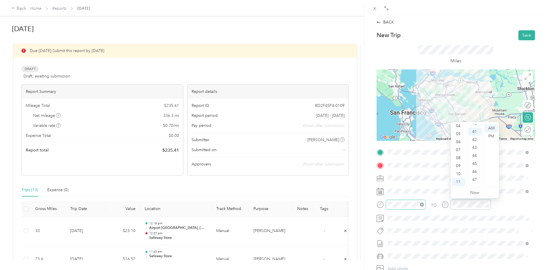
scroll to position [329, 0]
click at [521, 32] on button "Save" at bounding box center [526, 35] width 17 height 10
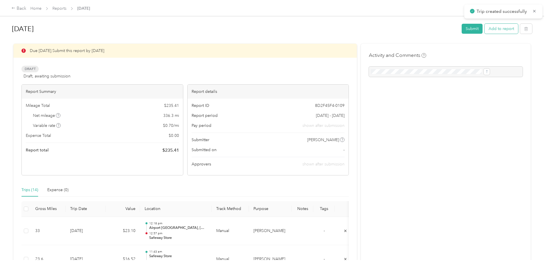
click at [484, 29] on button "Add to report" at bounding box center [500, 29] width 33 height 10
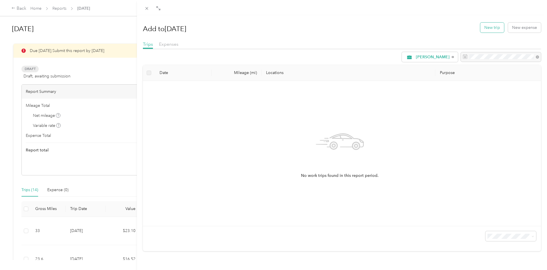
click at [488, 27] on button "New trip" at bounding box center [492, 28] width 24 height 10
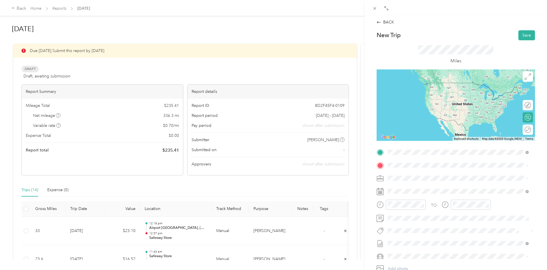
click at [415, 183] on span "[STREET_ADDRESS]" at bounding box center [416, 183] width 36 height 5
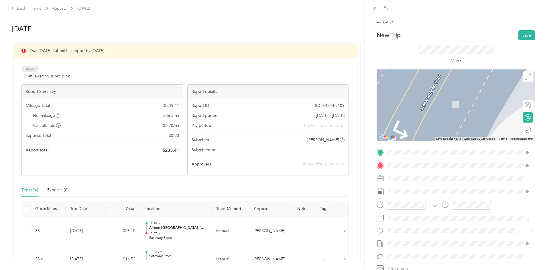
click at [432, 217] on span "[STREET_ADDRESS]" at bounding box center [416, 216] width 36 height 5
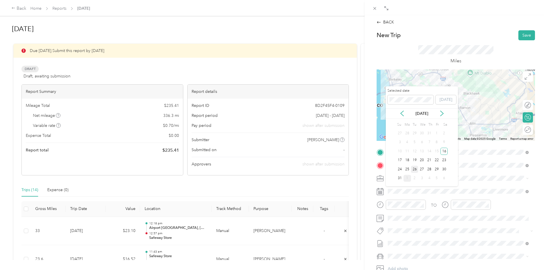
click at [414, 168] on div "26" at bounding box center [414, 169] width 7 height 7
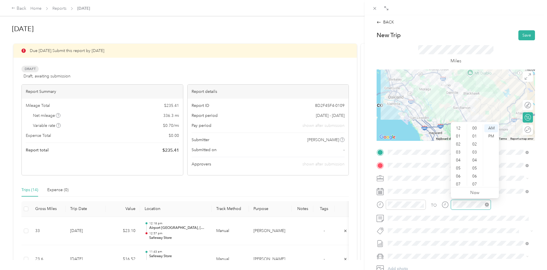
scroll to position [34, 0]
click at [406, 201] on div at bounding box center [405, 205] width 40 height 10
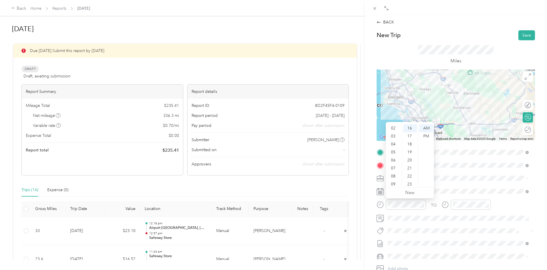
scroll to position [0, 0]
click at [392, 136] on div "01" at bounding box center [394, 137] width 14 height 8
click at [408, 165] on div "34" at bounding box center [410, 165] width 14 height 8
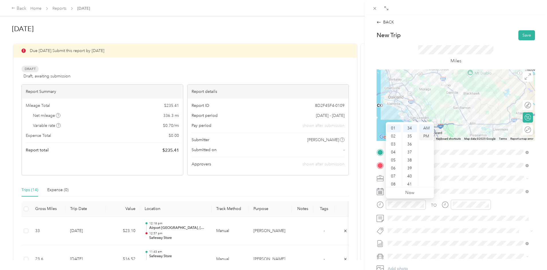
click at [426, 137] on div "PM" at bounding box center [426, 137] width 14 height 8
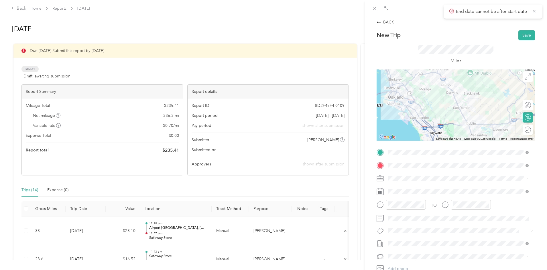
click at [511, 205] on div "TO" at bounding box center [455, 207] width 158 height 14
click at [477, 201] on div at bounding box center [470, 205] width 40 height 10
click at [460, 134] on div "01" at bounding box center [459, 137] width 14 height 8
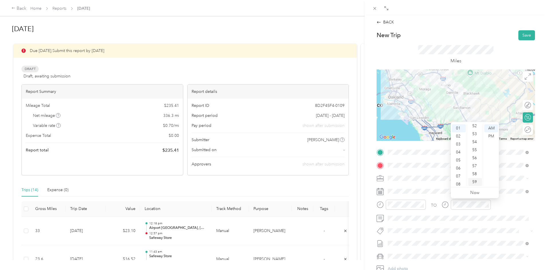
click at [474, 180] on div "59" at bounding box center [475, 182] width 14 height 8
click at [493, 134] on div "PM" at bounding box center [491, 137] width 14 height 8
click at [489, 225] on div "TO Add photo" at bounding box center [455, 217] width 158 height 138
click at [524, 33] on button "Save" at bounding box center [526, 35] width 17 height 10
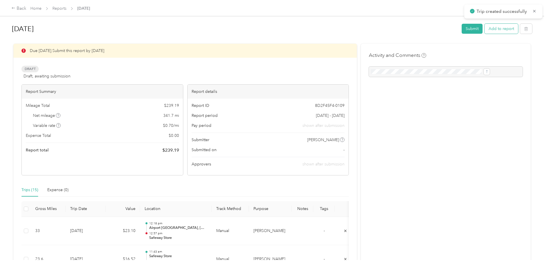
click at [484, 29] on button "Add to report" at bounding box center [500, 29] width 33 height 10
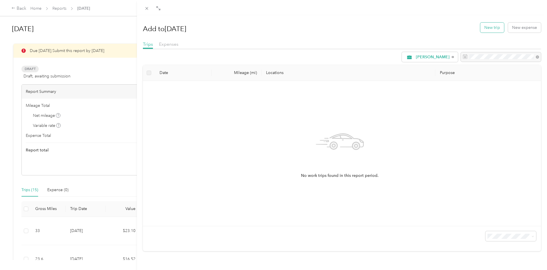
click at [486, 30] on button "New trip" at bounding box center [492, 28] width 24 height 10
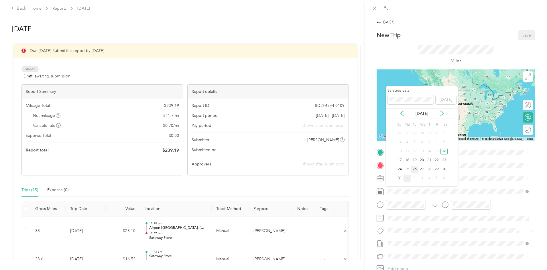
click at [415, 170] on div "26" at bounding box center [414, 169] width 7 height 7
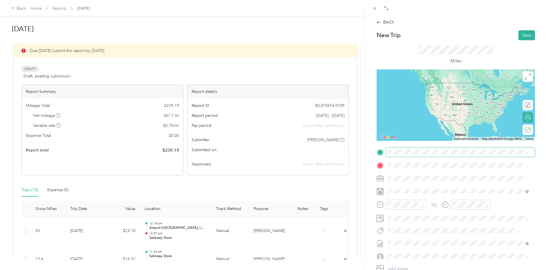
click at [399, 156] on span at bounding box center [459, 152] width 149 height 9
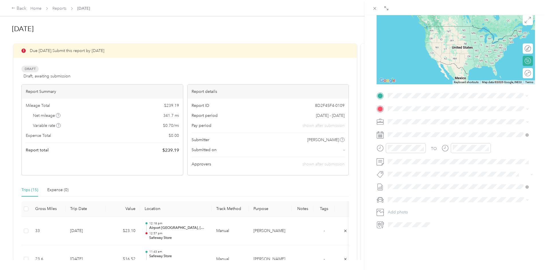
click at [430, 138] on div "TEAM Safeway Store [STREET_ADDRESS]" at bounding box center [421, 138] width 47 height 14
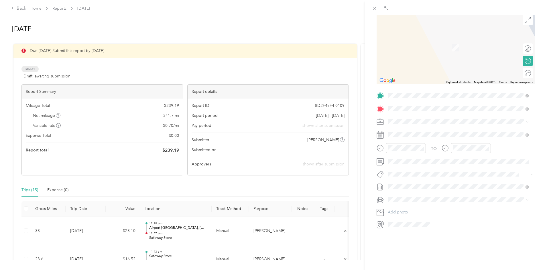
click at [428, 133] on div "TEAM Safeway Store [STREET_ADDRESS][PERSON_NAME]" at bounding box center [432, 132] width 68 height 14
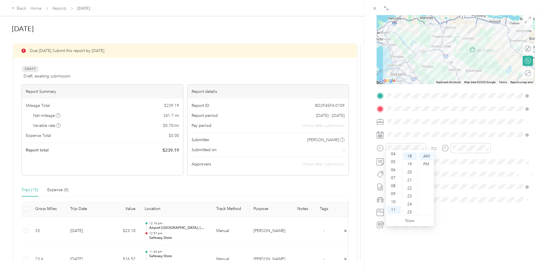
scroll to position [0, 0]
click at [393, 172] on div "02" at bounding box center [394, 173] width 14 height 8
click at [411, 179] on div "52" at bounding box center [410, 178] width 14 height 8
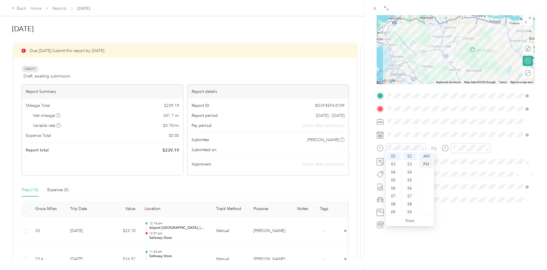
click at [428, 164] on div "PM" at bounding box center [426, 165] width 14 height 8
click at [458, 179] on div "03" at bounding box center [459, 181] width 14 height 8
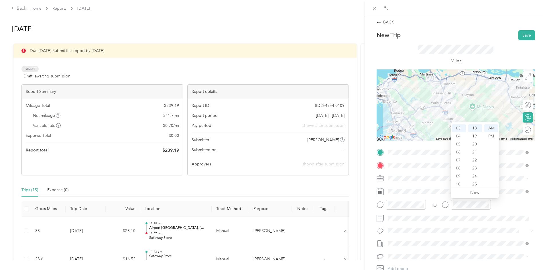
scroll to position [90, 0]
click at [473, 174] on div "17" at bounding box center [475, 175] width 14 height 8
click at [492, 134] on div "PM" at bounding box center [491, 137] width 14 height 8
click at [524, 33] on button "Save" at bounding box center [526, 35] width 17 height 10
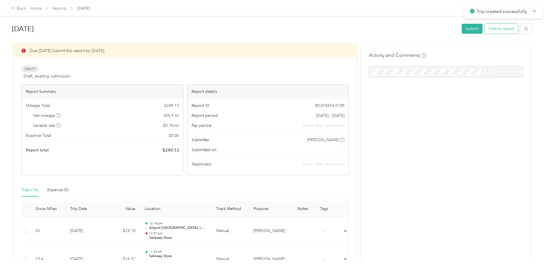
click at [484, 28] on button "Add to report" at bounding box center [500, 29] width 33 height 10
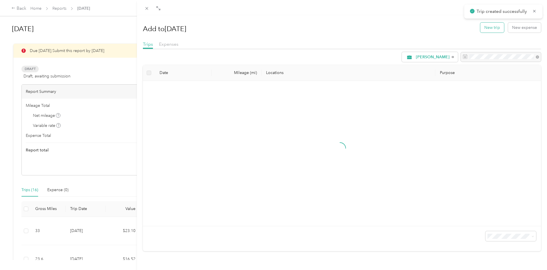
click at [484, 30] on button "New trip" at bounding box center [492, 28] width 24 height 10
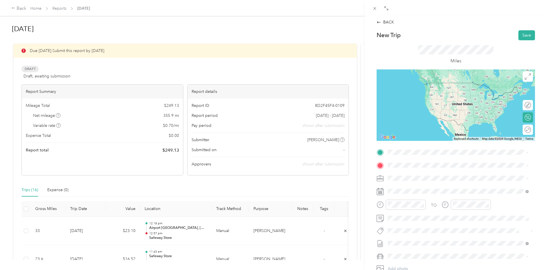
click at [404, 179] on div "TEAM Safeway Store [STREET_ADDRESS][PERSON_NAME]" at bounding box center [432, 179] width 68 height 14
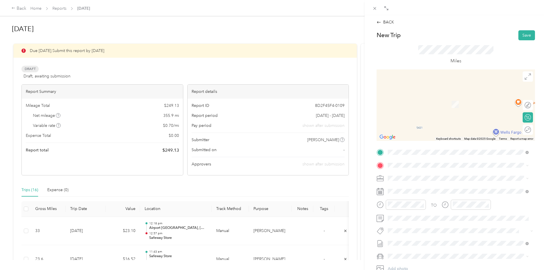
click at [430, 188] on strong "[STREET_ADDRESS]" at bounding box center [417, 187] width 38 height 5
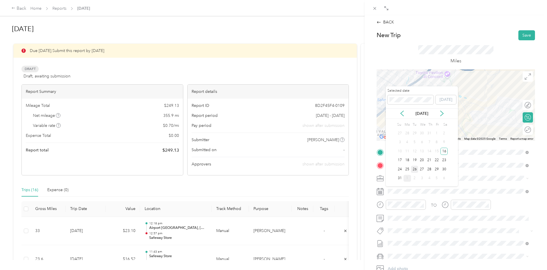
click at [414, 169] on div "26" at bounding box center [414, 169] width 7 height 7
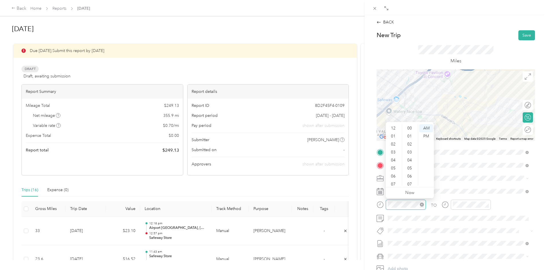
scroll to position [34, 0]
click at [211, 217] on div "BACK New Trip Save This trip cannot be edited because it is either under review…" at bounding box center [273, 135] width 547 height 270
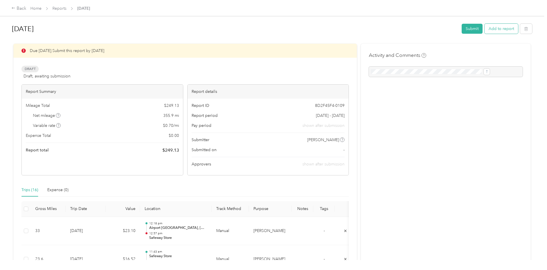
click at [484, 29] on button "Add to report" at bounding box center [500, 29] width 33 height 10
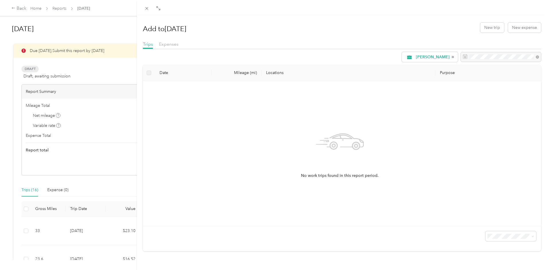
click at [82, 9] on div "Add to [DATE] New trip New expense Trips Expenses [PERSON_NAME] Date Mileage (m…" at bounding box center [273, 135] width 547 height 270
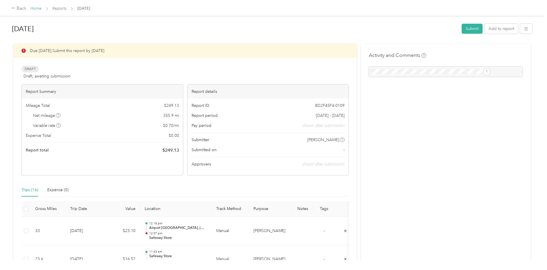
click at [41, 8] on link "Home" at bounding box center [35, 8] width 11 height 5
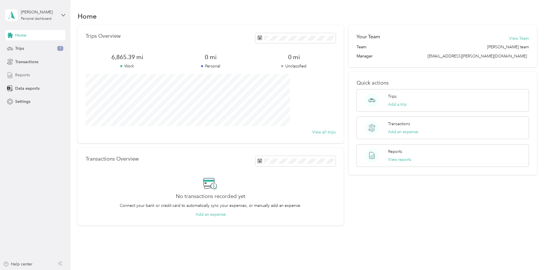
click at [26, 75] on span "Reports" at bounding box center [22, 75] width 15 height 6
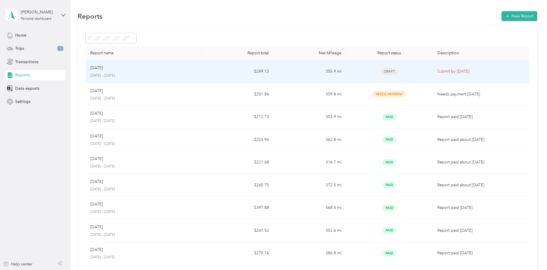
click at [103, 71] on p "[DATE]" at bounding box center [96, 68] width 13 height 6
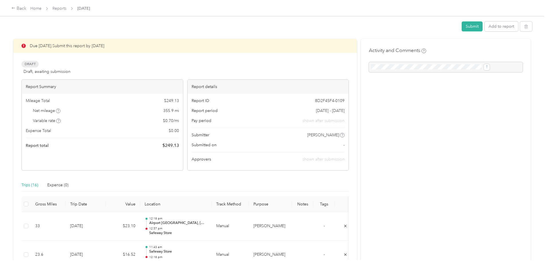
click at [141, 71] on div "Draft Draft, awaiting submission View activity & comments" at bounding box center [184, 68] width 327 height 14
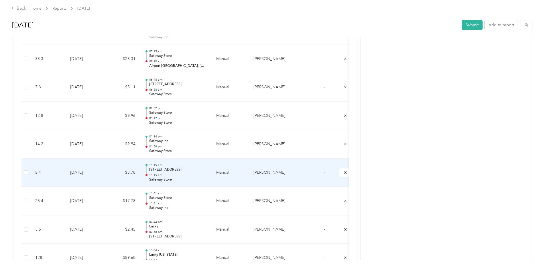
scroll to position [315, 0]
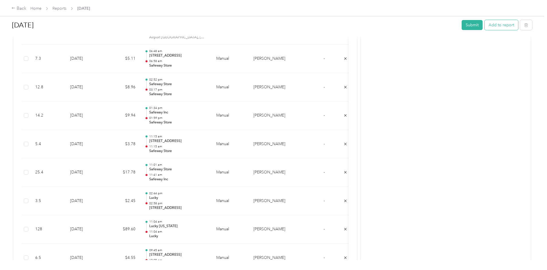
click at [484, 27] on button "Add to report" at bounding box center [500, 25] width 33 height 10
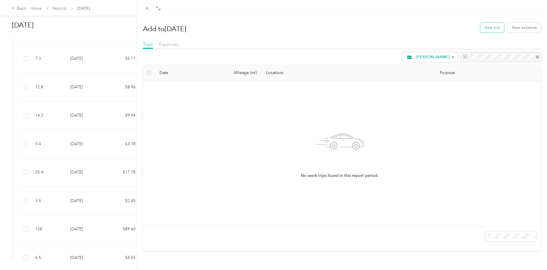
click at [490, 28] on button "New trip" at bounding box center [492, 28] width 24 height 10
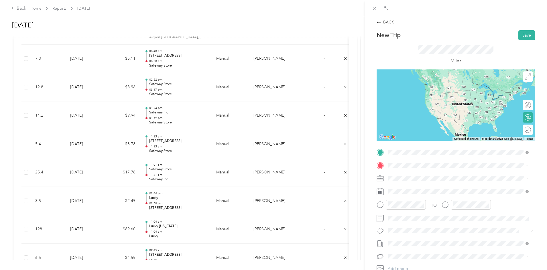
click at [440, 180] on div "TEAM Safeway Store [STREET_ADDRESS][PERSON_NAME]" at bounding box center [432, 180] width 68 height 14
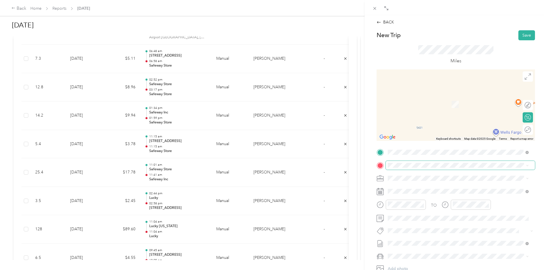
click at [404, 169] on span at bounding box center [459, 165] width 149 height 9
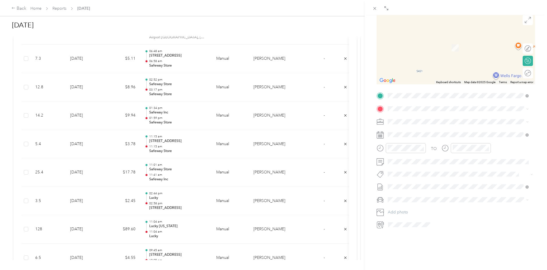
click at [400, 128] on strong "[STREET_ADDRESS]" at bounding box center [417, 126] width 38 height 5
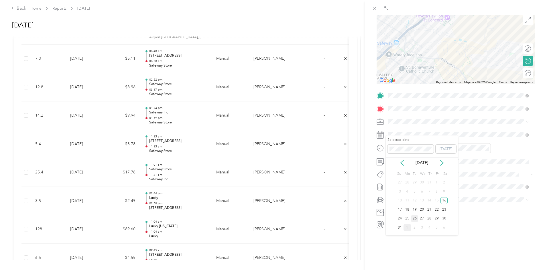
click at [415, 220] on div "26" at bounding box center [414, 218] width 7 height 7
click at [395, 155] on div "04" at bounding box center [394, 154] width 14 height 8
click at [416, 157] on div "12 01 02 03 04 05 06 07 08 09 10 11 00 01 02 03 04 05 06 07 08 09 10 11 12 13 1…" at bounding box center [409, 183] width 48 height 64
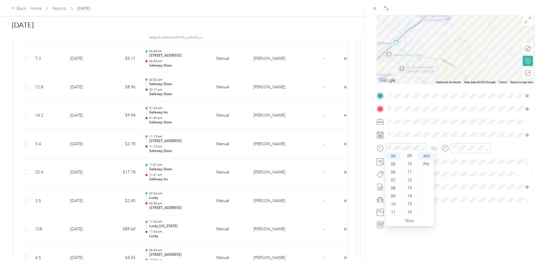
scroll to position [0, 0]
click at [409, 171] on div "02" at bounding box center [410, 173] width 14 height 8
click at [424, 163] on div "PM" at bounding box center [426, 165] width 14 height 8
click at [455, 143] on div at bounding box center [470, 148] width 40 height 10
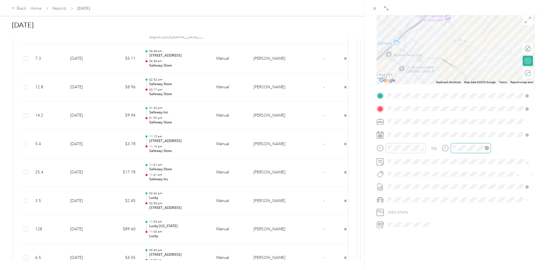
scroll to position [34, 0]
click at [460, 154] on div "04" at bounding box center [459, 154] width 14 height 8
click at [474, 153] on div "12" at bounding box center [475, 155] width 14 height 8
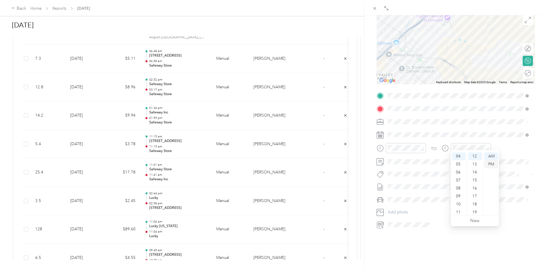
click at [490, 161] on div "PM" at bounding box center [491, 165] width 14 height 8
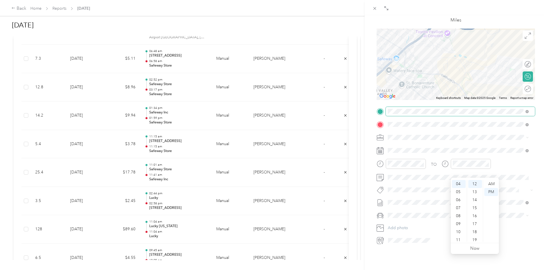
scroll to position [0, 0]
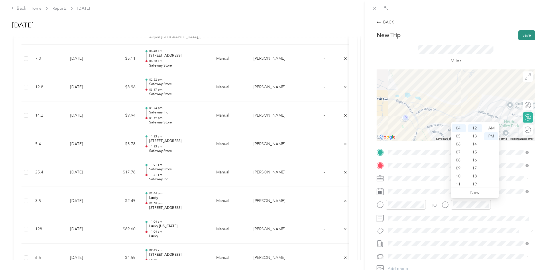
click at [521, 34] on button "Save" at bounding box center [526, 35] width 17 height 10
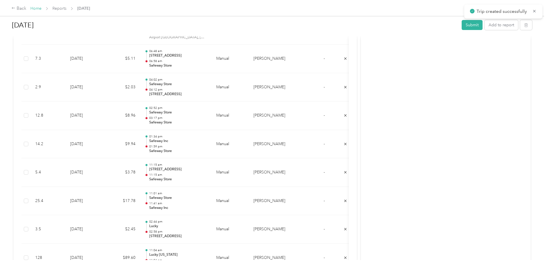
click at [41, 9] on link "Home" at bounding box center [35, 8] width 11 height 5
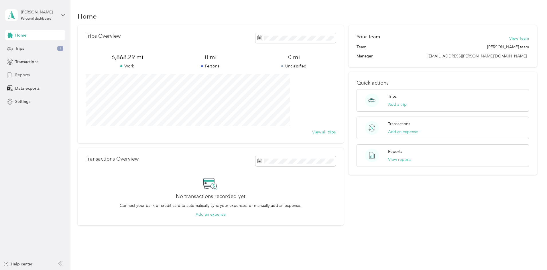
click at [24, 76] on span "Reports" at bounding box center [22, 75] width 15 height 6
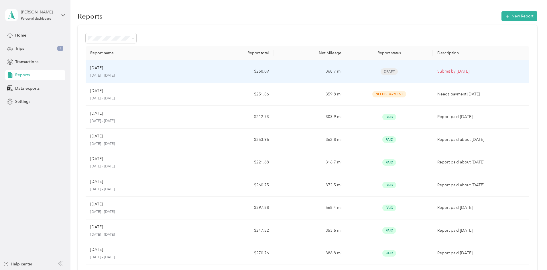
click at [159, 68] on div "[DATE]" at bounding box center [143, 68] width 106 height 6
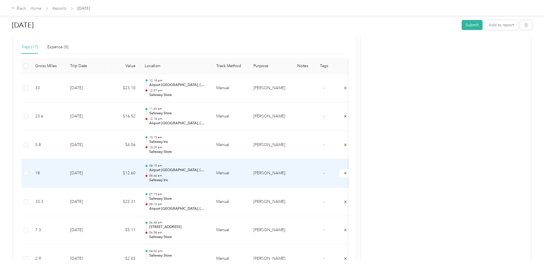
scroll to position [114, 0]
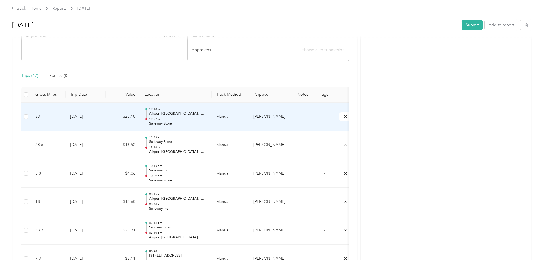
click at [106, 116] on td "[DATE]" at bounding box center [86, 117] width 40 height 29
click at [139, 270] on div at bounding box center [272, 270] width 544 height 0
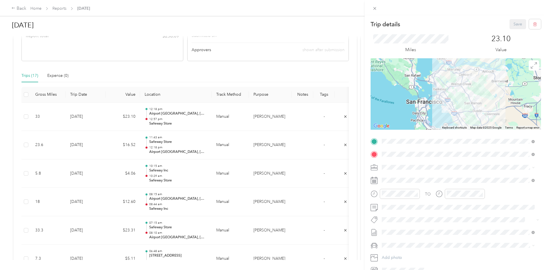
click at [83, 6] on div "Trip details Save This trip cannot be edited because it is either under review,…" at bounding box center [273, 135] width 547 height 270
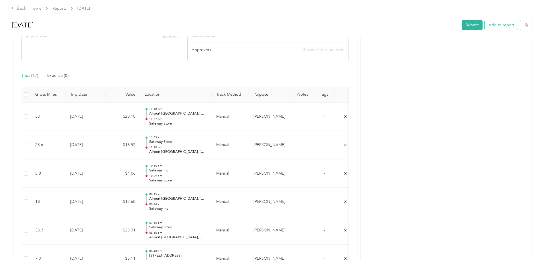
click at [484, 24] on button "Add to report" at bounding box center [500, 25] width 33 height 10
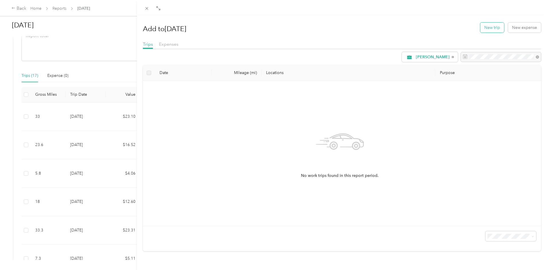
click at [487, 28] on button "New trip" at bounding box center [492, 28] width 24 height 10
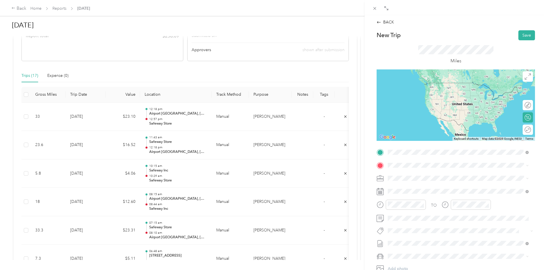
click at [431, 179] on div "TEAM Safeway Store [STREET_ADDRESS][PERSON_NAME]" at bounding box center [432, 180] width 68 height 14
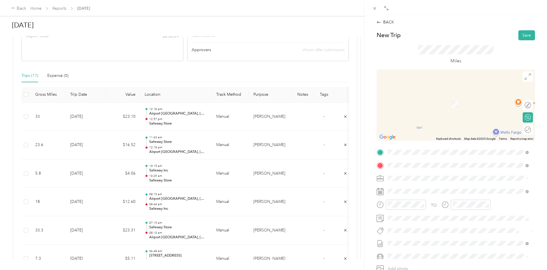
click at [409, 191] on div "[STREET_ADDRESS][GEOGRAPHIC_DATA][STREET_ADDRESS][GEOGRAPHIC_DATA]" at bounding box center [417, 192] width 38 height 12
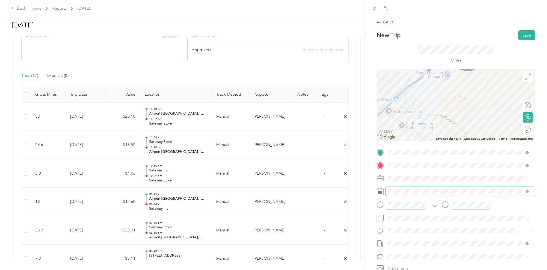
click at [402, 188] on span at bounding box center [459, 191] width 149 height 9
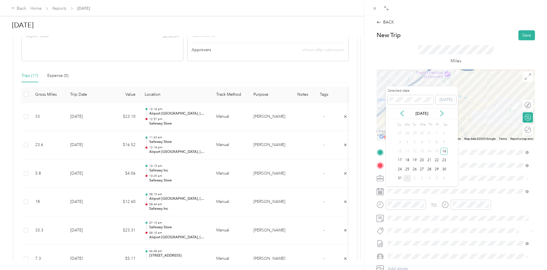
drag, startPoint x: 429, startPoint y: 170, endPoint x: 427, endPoint y: 173, distance: 3.3
click at [429, 170] on div "28" at bounding box center [428, 169] width 7 height 7
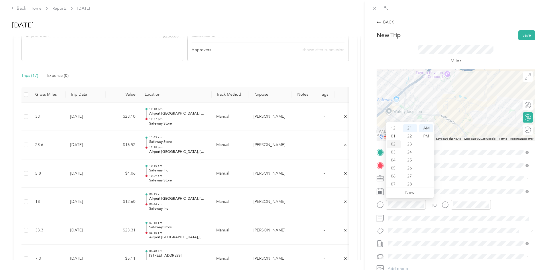
click at [394, 143] on div "02" at bounding box center [394, 145] width 14 height 8
click at [410, 142] on div "23" at bounding box center [410, 145] width 14 height 8
click at [425, 133] on div "PM" at bounding box center [426, 137] width 14 height 8
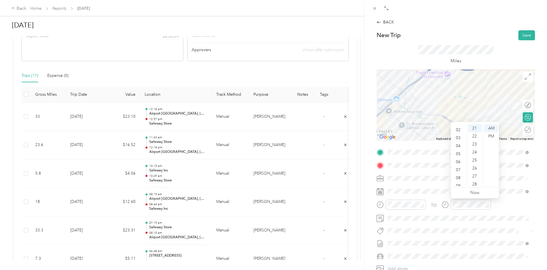
scroll to position [0, 0]
click at [457, 144] on div "02" at bounding box center [459, 145] width 14 height 8
click at [477, 169] on div "33" at bounding box center [475, 171] width 14 height 8
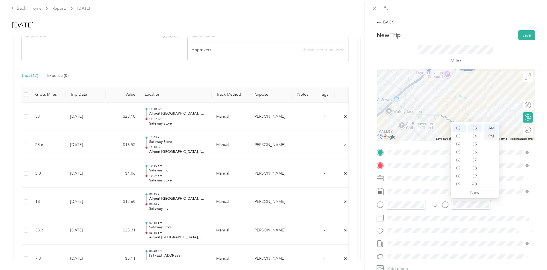
click at [489, 136] on div "PM" at bounding box center [491, 137] width 14 height 8
click at [519, 32] on button "Save" at bounding box center [526, 35] width 17 height 10
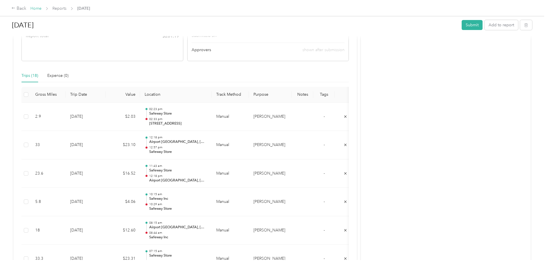
click at [41, 8] on link "Home" at bounding box center [35, 8] width 11 height 5
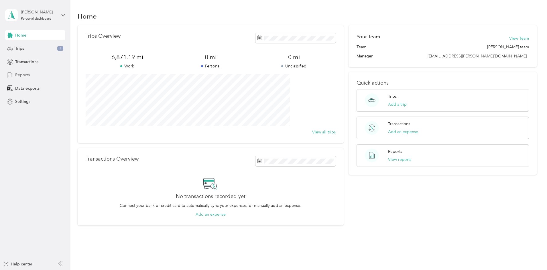
click at [22, 73] on span "Reports" at bounding box center [22, 75] width 15 height 6
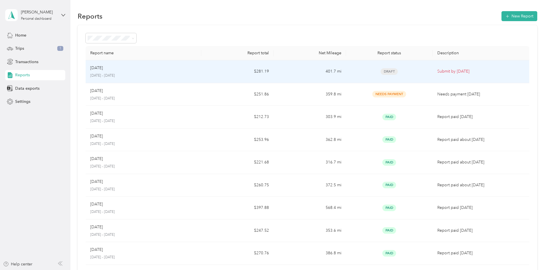
click at [139, 72] on div "August [DATE] - [DATE]" at bounding box center [143, 71] width 106 height 13
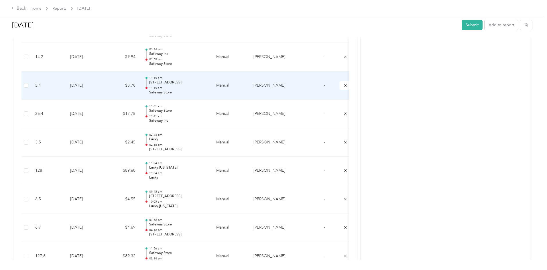
scroll to position [402, 0]
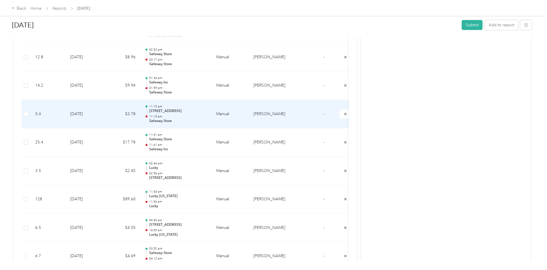
click at [106, 114] on td "[DATE]" at bounding box center [86, 114] width 40 height 29
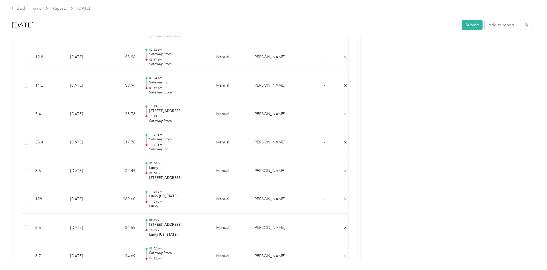
click at [131, 270] on div at bounding box center [272, 270] width 544 height 0
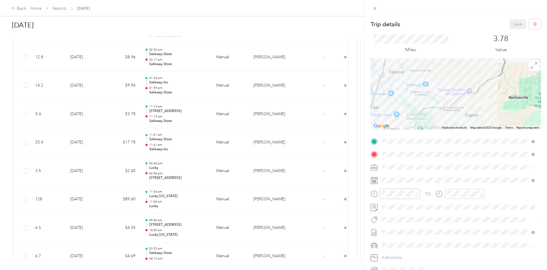
click at [377, 197] on div at bounding box center [394, 194] width 49 height 10
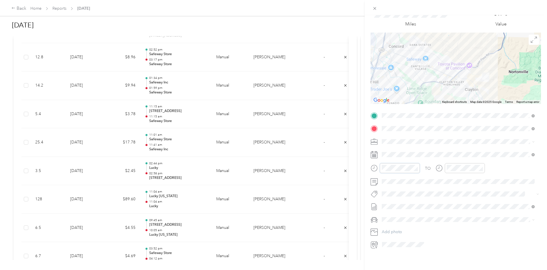
scroll to position [30, 0]
click at [432, 166] on div "TO" at bounding box center [455, 170] width 170 height 14
click at [387, 212] on div "09" at bounding box center [388, 214] width 14 height 8
click at [404, 193] on div "17" at bounding box center [404, 193] width 14 height 8
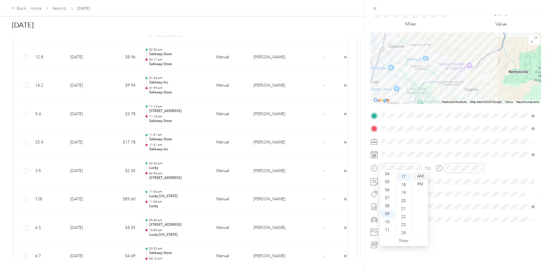
scroll to position [136, 0]
click at [421, 176] on div "AM" at bounding box center [420, 177] width 14 height 8
click at [454, 214] on div "09" at bounding box center [453, 214] width 14 height 8
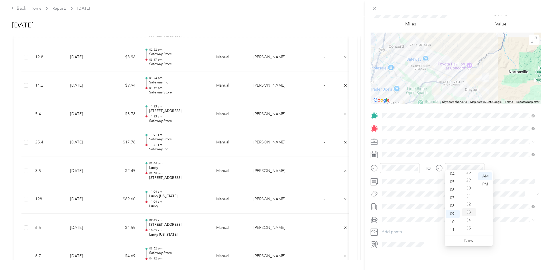
click at [470, 213] on div "33" at bounding box center [469, 213] width 14 height 8
click at [481, 176] on div "AM" at bounding box center [485, 177] width 14 height 8
click at [468, 192] on div "35" at bounding box center [469, 193] width 14 height 8
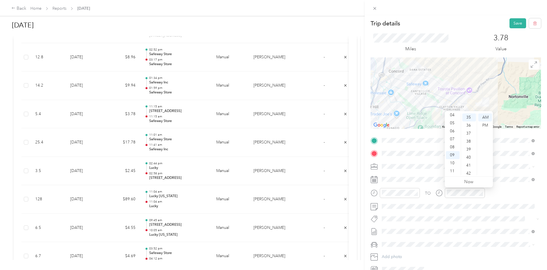
scroll to position [0, 0]
click at [513, 24] on button "Save" at bounding box center [517, 24] width 17 height 10
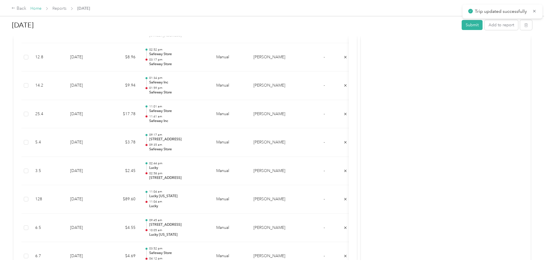
click at [41, 7] on link "Home" at bounding box center [35, 8] width 11 height 5
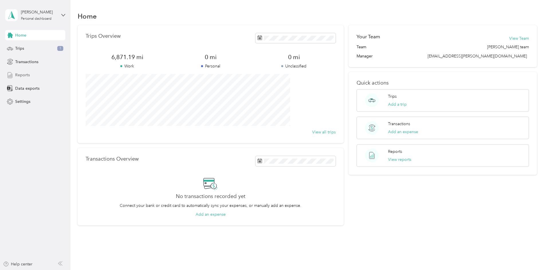
click at [26, 75] on span "Reports" at bounding box center [22, 75] width 15 height 6
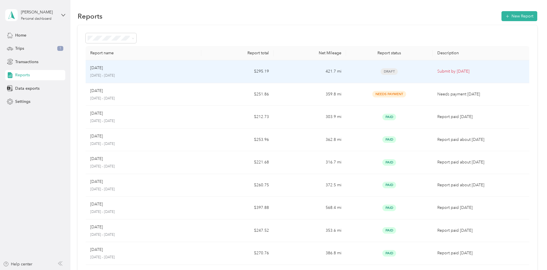
click at [142, 73] on div "August [DATE] - [DATE]" at bounding box center [143, 71] width 106 height 13
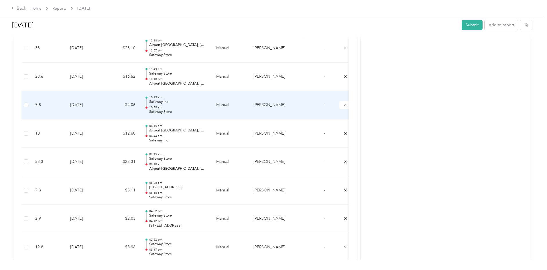
scroll to position [201, 0]
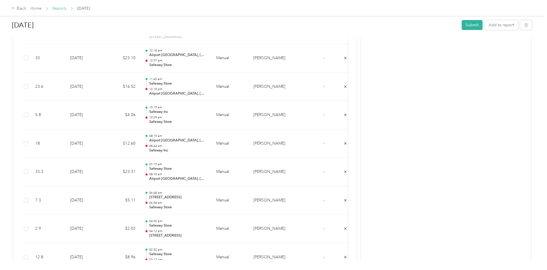
click at [66, 8] on link "Reports" at bounding box center [59, 8] width 14 height 5
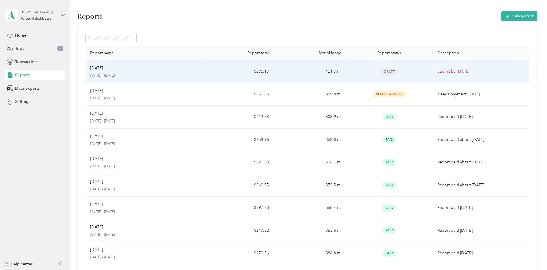
click at [103, 71] on p "[DATE]" at bounding box center [96, 68] width 13 height 6
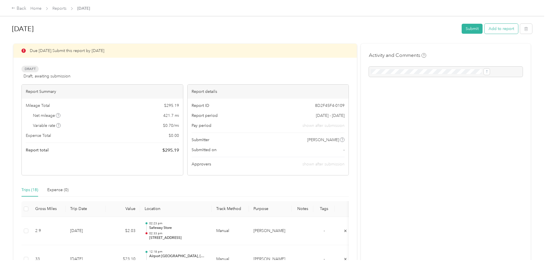
click at [484, 29] on button "Add to report" at bounding box center [500, 29] width 33 height 10
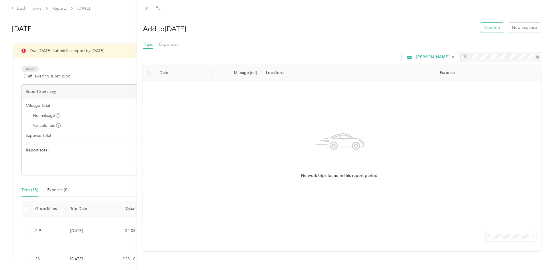
click at [487, 28] on button "New trip" at bounding box center [492, 28] width 24 height 10
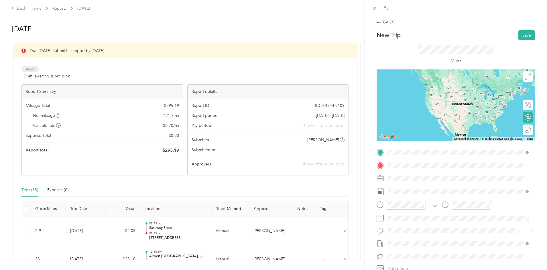
click at [413, 175] on strong "[STREET_ADDRESS]" at bounding box center [417, 175] width 38 height 5
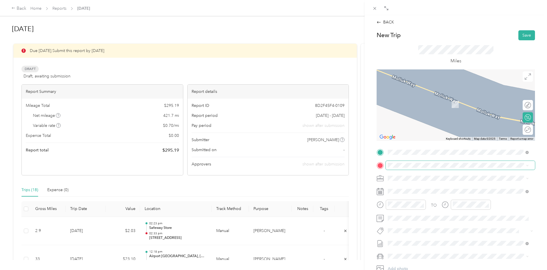
click at [403, 163] on span at bounding box center [459, 165] width 149 height 9
click at [435, 197] on span "[STREET_ADDRESS]" at bounding box center [416, 196] width 36 height 5
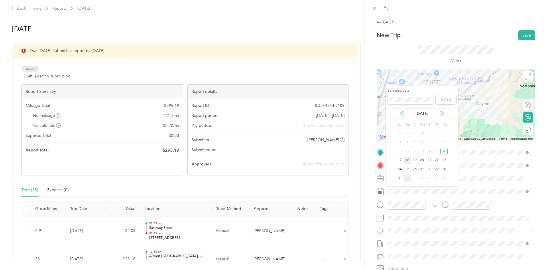
click at [408, 160] on div "18" at bounding box center [406, 160] width 7 height 7
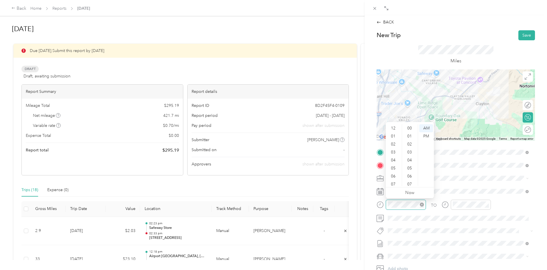
scroll to position [34, 0]
click at [392, 158] on div "08" at bounding box center [394, 158] width 14 height 8
click at [410, 129] on div "24" at bounding box center [410, 128] width 14 height 8
click at [426, 128] on div "AM" at bounding box center [426, 128] width 14 height 8
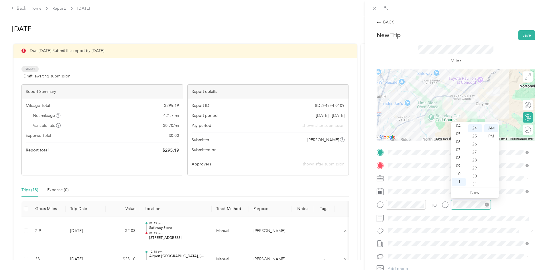
scroll to position [192, 0]
click at [458, 158] on div "08" at bounding box center [459, 158] width 14 height 8
click at [476, 156] on div "34" at bounding box center [475, 155] width 14 height 8
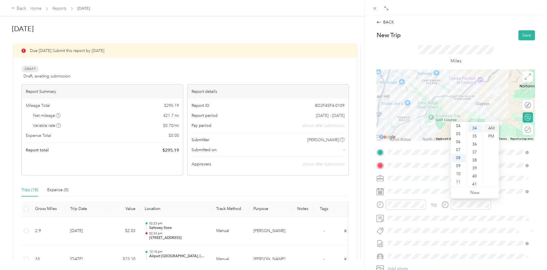
click at [492, 128] on div "AM" at bounding box center [491, 128] width 14 height 8
click at [526, 36] on button "Save" at bounding box center [526, 35] width 17 height 10
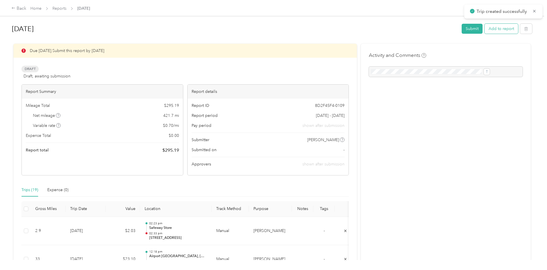
click at [484, 27] on button "Add to report" at bounding box center [500, 29] width 33 height 10
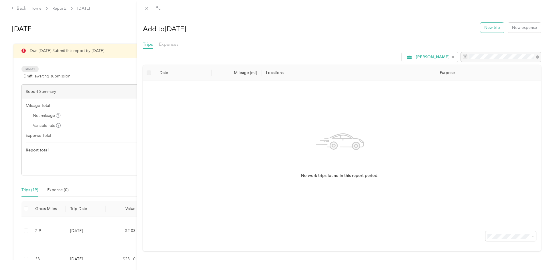
click at [484, 29] on button "New trip" at bounding box center [492, 28] width 24 height 10
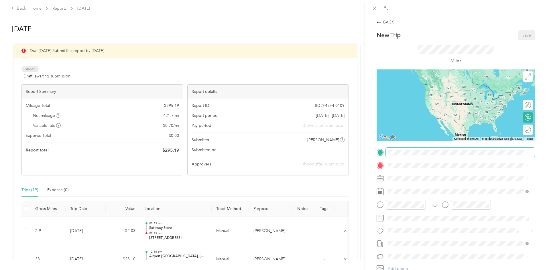
click at [401, 156] on span at bounding box center [459, 152] width 149 height 9
click at [422, 179] on div "TEAM Safeway Store" at bounding box center [421, 175] width 47 height 7
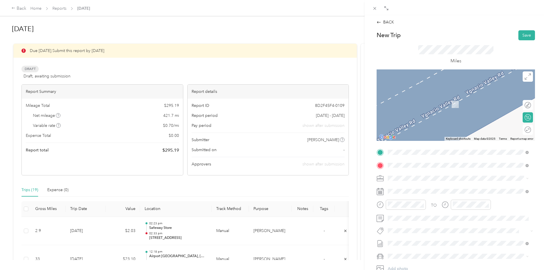
click at [419, 214] on span "[STREET_ADDRESS]" at bounding box center [416, 216] width 36 height 5
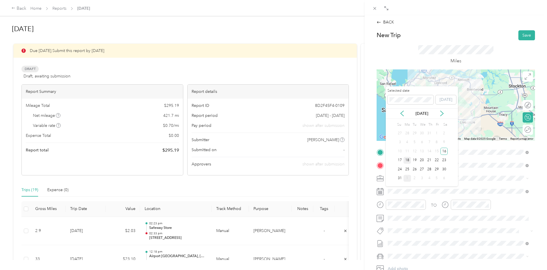
click at [407, 161] on div "18" at bounding box center [406, 160] width 7 height 7
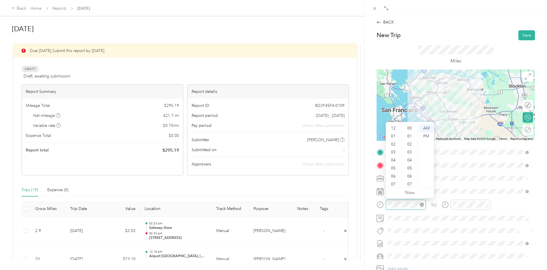
scroll to position [34, 0]
click at [393, 165] on div "09" at bounding box center [394, 166] width 14 height 8
click at [410, 150] on div "21" at bounding box center [410, 151] width 14 height 8
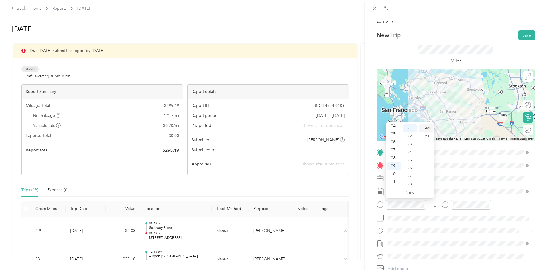
click at [426, 129] on div "AM" at bounding box center [426, 128] width 14 height 8
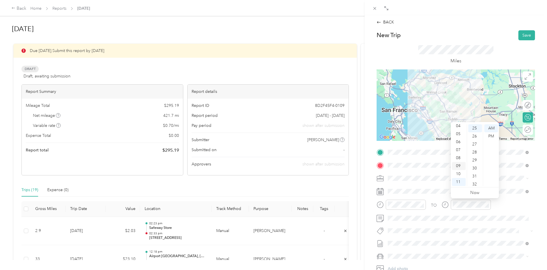
click at [458, 165] on div "09" at bounding box center [459, 166] width 14 height 8
click at [475, 183] on div "59" at bounding box center [475, 185] width 14 height 8
click at [490, 126] on div "AM" at bounding box center [491, 128] width 14 height 8
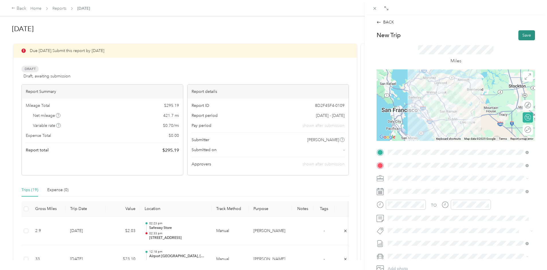
click at [521, 35] on button "Save" at bounding box center [526, 35] width 17 height 10
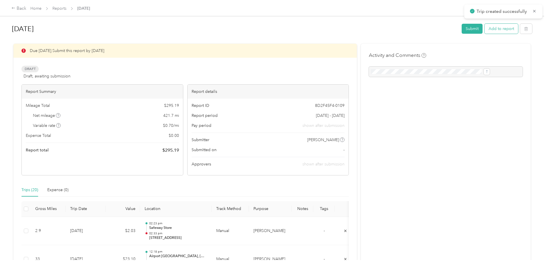
click at [484, 29] on button "Add to report" at bounding box center [500, 29] width 33 height 10
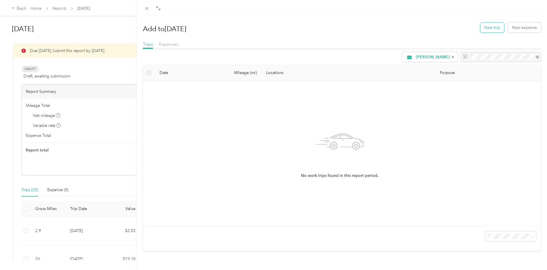
click at [485, 27] on button "New trip" at bounding box center [492, 28] width 24 height 10
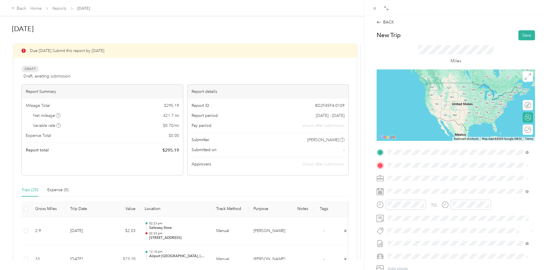
click at [426, 201] on span "[STREET_ADDRESS]" at bounding box center [416, 203] width 36 height 5
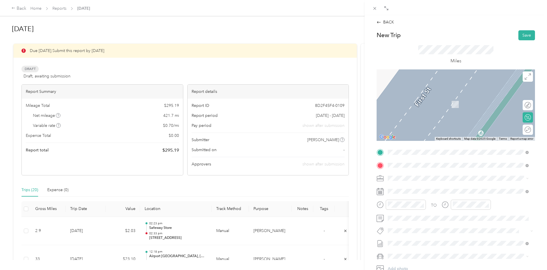
click at [424, 193] on div "TEAM Safeway Inc [STREET_ADDRESS]" at bounding box center [419, 193] width 42 height 14
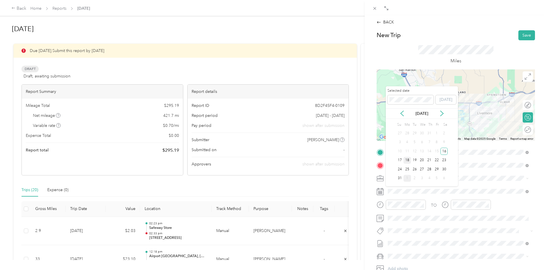
click at [406, 160] on div "18" at bounding box center [406, 160] width 7 height 7
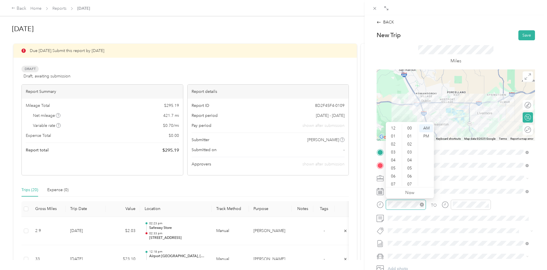
scroll to position [34, 0]
click at [457, 182] on span at bounding box center [459, 178] width 149 height 9
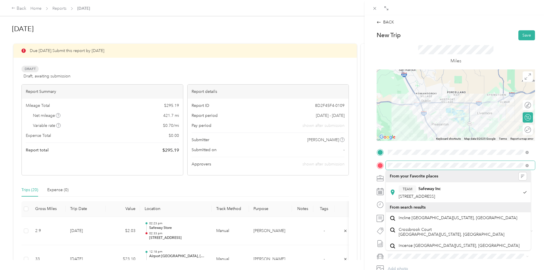
click at [544, 169] on html "Back Home Reports August [DATE] Submit Add to report Due [DATE]. Submit this re…" at bounding box center [272, 135] width 544 height 270
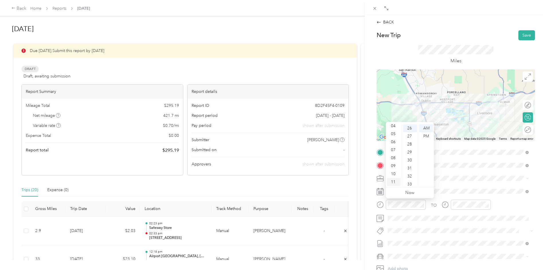
click at [396, 181] on div "11" at bounding box center [394, 182] width 14 height 8
click at [410, 136] on div "27" at bounding box center [410, 137] width 14 height 8
click at [424, 126] on div "AM" at bounding box center [426, 128] width 14 height 8
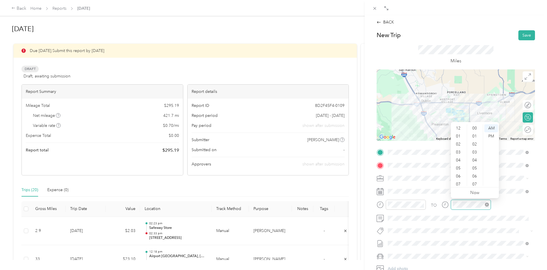
scroll to position [34, 0]
click at [458, 183] on div "11" at bounding box center [459, 182] width 14 height 8
drag, startPoint x: 474, startPoint y: 180, endPoint x: 476, endPoint y: 171, distance: 8.8
click at [474, 180] on div "46" at bounding box center [475, 181] width 14 height 8
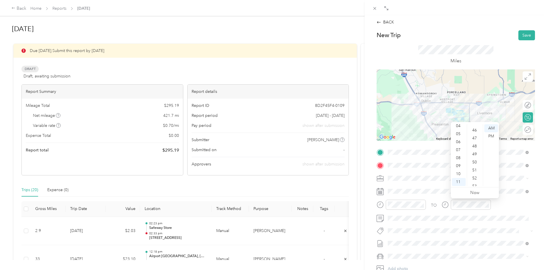
scroll to position [369, 0]
click at [493, 127] on div "AM" at bounding box center [491, 128] width 14 height 8
click at [521, 33] on button "Save" at bounding box center [526, 35] width 17 height 10
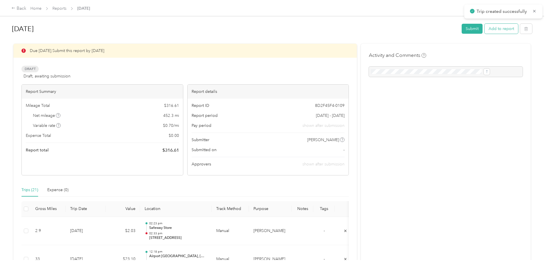
click at [484, 28] on button "Add to report" at bounding box center [500, 29] width 33 height 10
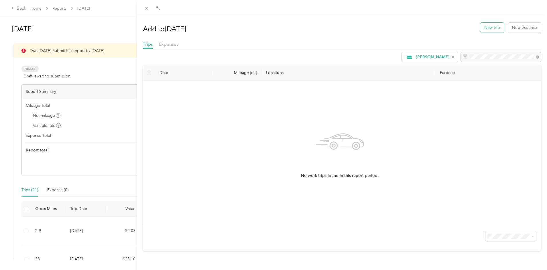
click at [485, 26] on button "New trip" at bounding box center [492, 28] width 24 height 10
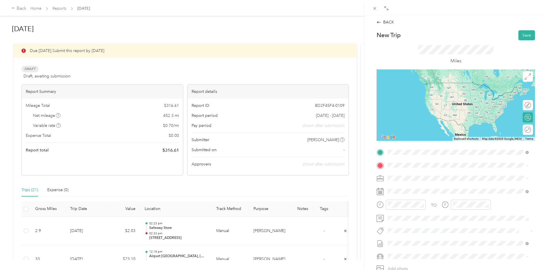
click at [422, 182] on span "[STREET_ADDRESS]" at bounding box center [416, 183] width 36 height 5
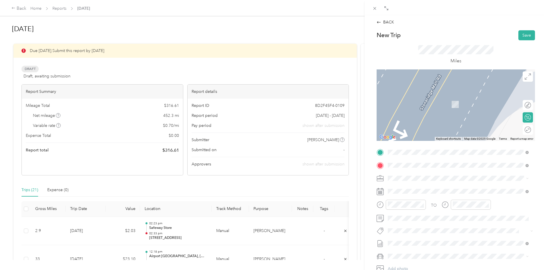
drag, startPoint x: 440, startPoint y: 214, endPoint x: 437, endPoint y: 215, distance: 3.1
click at [435, 215] on span "[STREET_ADDRESS]" at bounding box center [416, 216] width 36 height 5
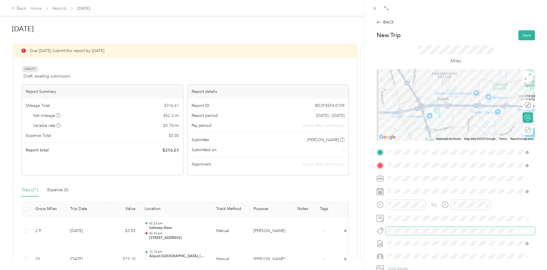
click at [458, 228] on span at bounding box center [454, 231] width 139 height 6
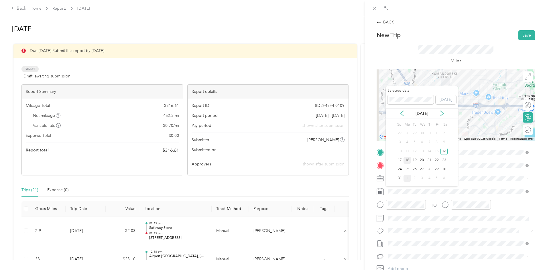
click at [408, 161] on div "18" at bounding box center [406, 160] width 7 height 7
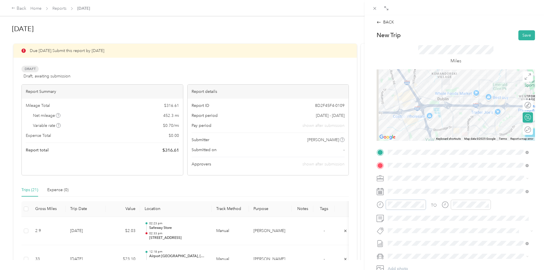
click at [377, 206] on div at bounding box center [400, 205] width 49 height 10
click at [393, 127] on div "12" at bounding box center [394, 128] width 14 height 8
click at [414, 138] on div "28" at bounding box center [410, 137] width 14 height 8
click at [410, 137] on div "09" at bounding box center [410, 139] width 14 height 8
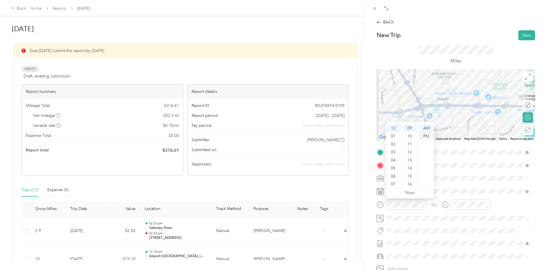
click at [428, 135] on div "PM" at bounding box center [426, 137] width 14 height 8
click at [458, 129] on div "12" at bounding box center [459, 128] width 14 height 8
click at [497, 183] on ul "AM PM" at bounding box center [491, 155] width 16 height 62
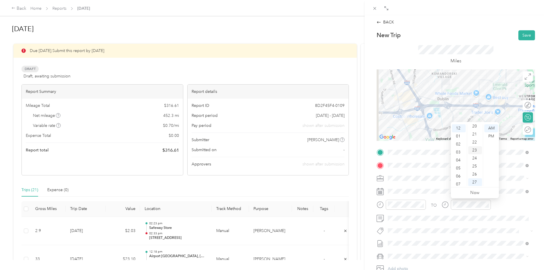
click at [474, 149] on div "23" at bounding box center [475, 151] width 14 height 8
click at [491, 136] on div "PM" at bounding box center [491, 137] width 14 height 8
click at [521, 35] on button "Save" at bounding box center [526, 35] width 17 height 10
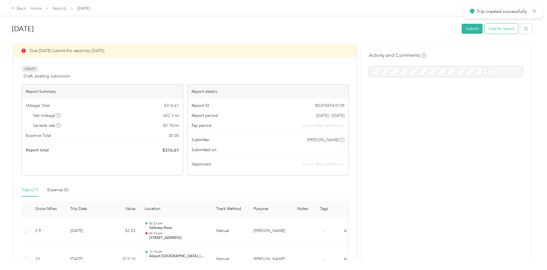
click at [484, 28] on button "Add to report" at bounding box center [500, 29] width 33 height 10
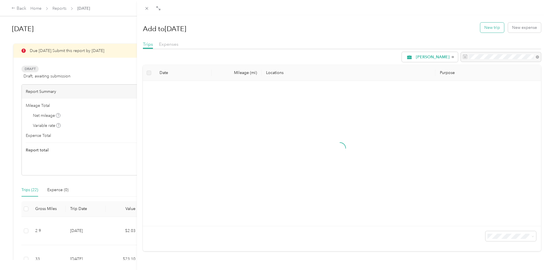
click at [488, 29] on button "New trip" at bounding box center [492, 28] width 24 height 10
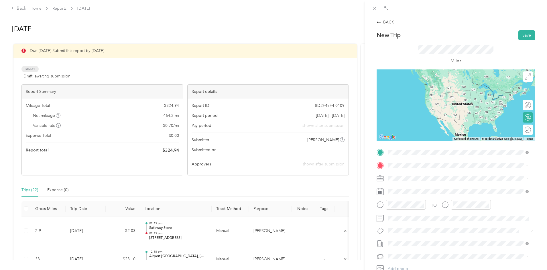
click at [407, 198] on button "TEAM" at bounding box center [407, 196] width 18 height 7
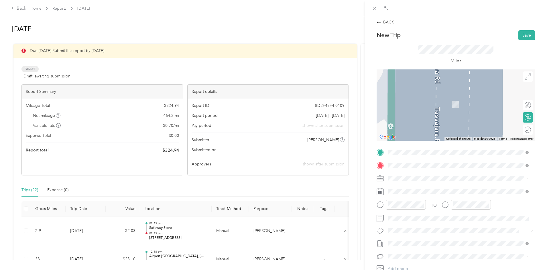
click at [409, 191] on div "TEAM Safeway Store [STREET_ADDRESS][GEOGRAPHIC_DATA], [GEOGRAPHIC_DATA]" at bounding box center [421, 193] width 47 height 14
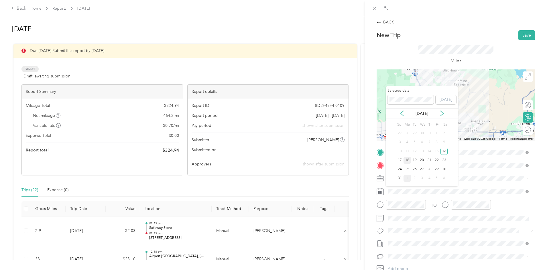
click at [408, 159] on div "18" at bounding box center [406, 160] width 7 height 7
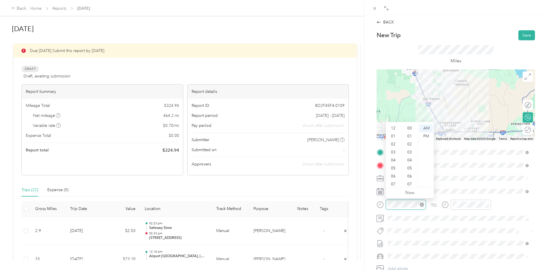
scroll to position [34, 0]
click at [402, 132] on ul "00 01 02 03 04 05 06 07 08 09 10 11 12 13 14 15 16 17 18 19 20 21 22 23 24 25 2…" at bounding box center [410, 155] width 16 height 62
click at [391, 136] on div "01" at bounding box center [394, 137] width 14 height 8
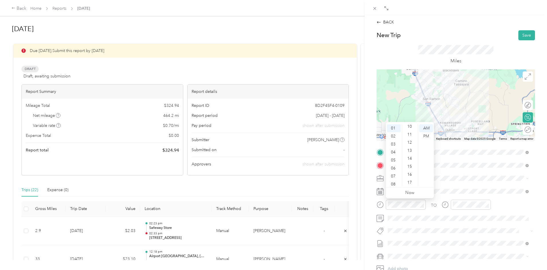
scroll to position [62, 0]
click at [410, 147] on div "10" at bounding box center [410, 147] width 14 height 8
click at [426, 134] on div "PM" at bounding box center [426, 137] width 14 height 8
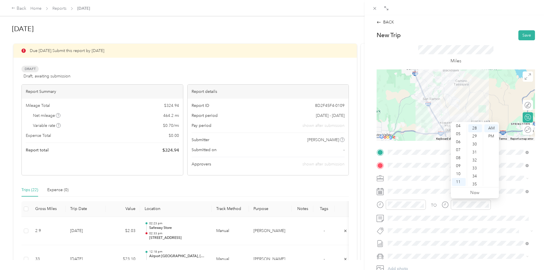
scroll to position [0, 0]
click at [457, 135] on div "01" at bounding box center [459, 137] width 14 height 8
click at [476, 144] on div "30" at bounding box center [475, 145] width 14 height 8
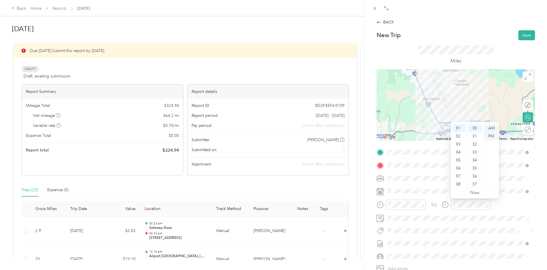
click at [492, 135] on div "PM" at bounding box center [491, 137] width 14 height 8
click at [520, 35] on button "Save" at bounding box center [526, 35] width 17 height 10
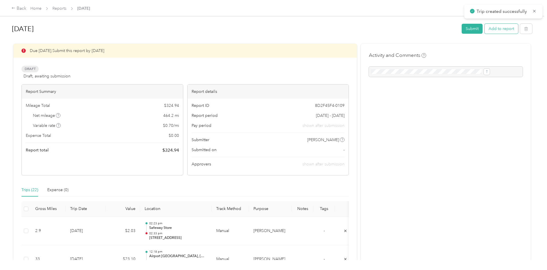
click at [484, 28] on button "Add to report" at bounding box center [500, 29] width 33 height 10
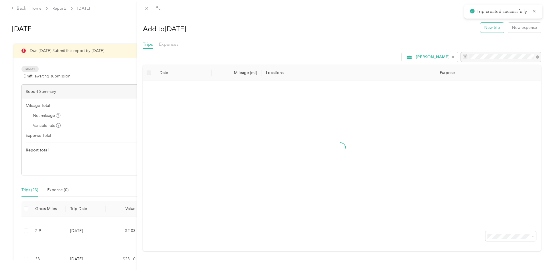
click at [482, 28] on button "New trip" at bounding box center [492, 28] width 24 height 10
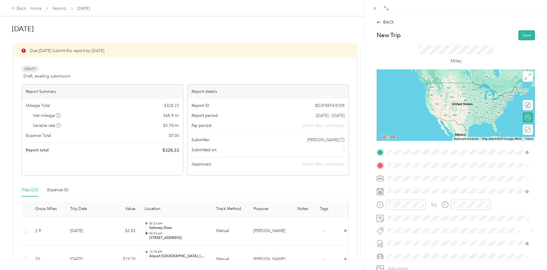
click at [419, 184] on span "[STREET_ADDRESS]" at bounding box center [416, 183] width 36 height 5
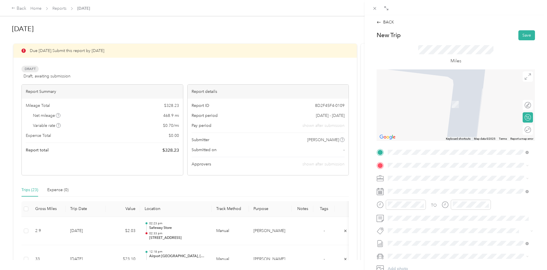
click at [415, 193] on div "TEAM Safeway Store [STREET_ADDRESS][PERSON_NAME]" at bounding box center [432, 191] width 68 height 14
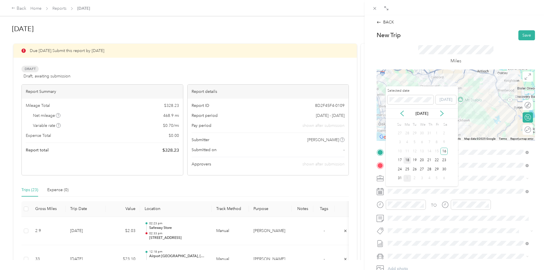
click at [410, 161] on div "18" at bounding box center [406, 160] width 7 height 7
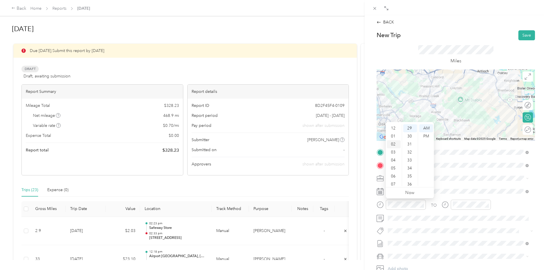
click at [394, 146] on div "02" at bounding box center [394, 145] width 14 height 8
click at [408, 159] on div "33" at bounding box center [410, 161] width 14 height 8
click at [426, 136] on div "PM" at bounding box center [426, 137] width 14 height 8
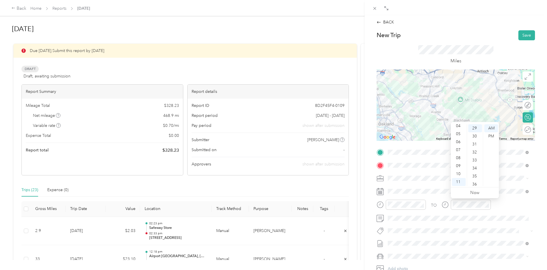
scroll to position [23, 0]
click at [457, 131] on div "03" at bounding box center [459, 130] width 14 height 8
click at [477, 156] on div "10" at bounding box center [475, 157] width 14 height 8
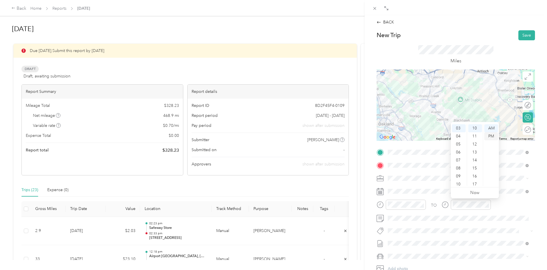
click at [490, 136] on div "PM" at bounding box center [491, 137] width 14 height 8
click at [524, 34] on button "Save" at bounding box center [526, 35] width 17 height 10
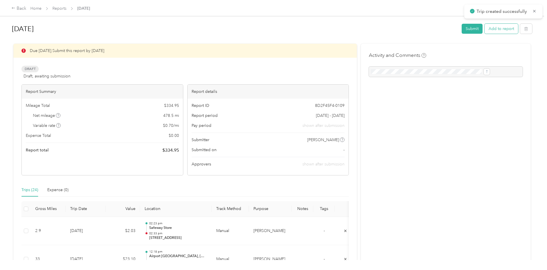
click at [484, 29] on button "Add to report" at bounding box center [500, 29] width 33 height 10
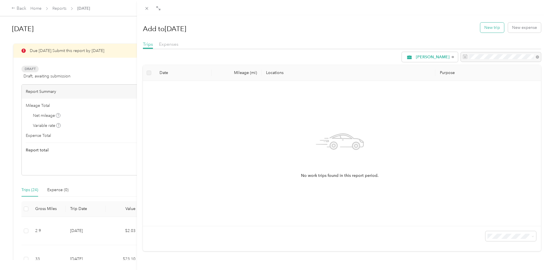
click at [489, 31] on button "New trip" at bounding box center [492, 28] width 24 height 10
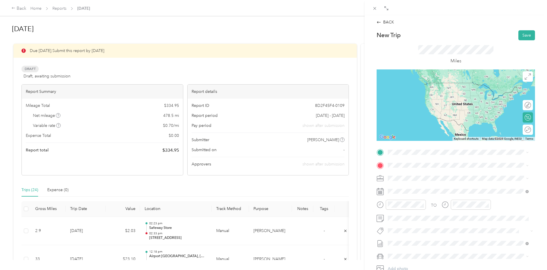
click at [419, 177] on strong "Safeway Store" at bounding box center [431, 175] width 27 height 5
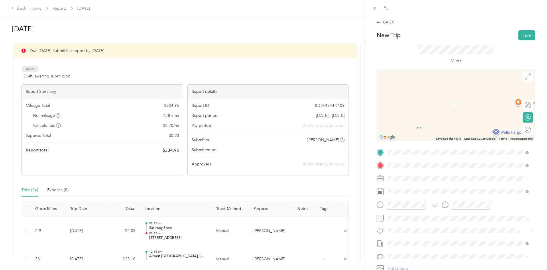
click at [429, 191] on div "[STREET_ADDRESS][GEOGRAPHIC_DATA][STREET_ADDRESS][GEOGRAPHIC_DATA]" at bounding box center [417, 192] width 38 height 12
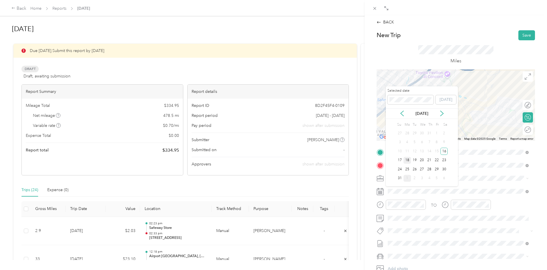
click at [408, 160] on div "18" at bounding box center [406, 160] width 7 height 7
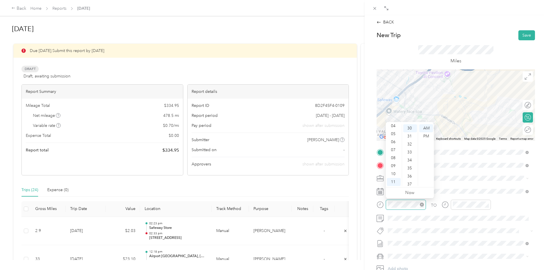
scroll to position [240, 0]
click at [393, 126] on div "04" at bounding box center [394, 126] width 14 height 8
click at [412, 137] on div "02" at bounding box center [410, 139] width 14 height 8
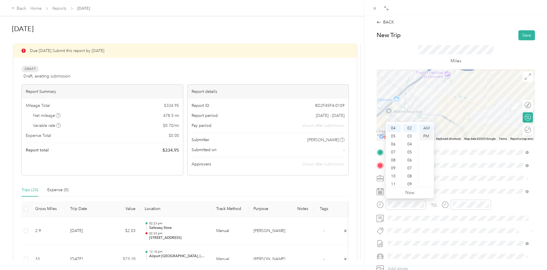
click at [426, 134] on div "PM" at bounding box center [426, 137] width 14 height 8
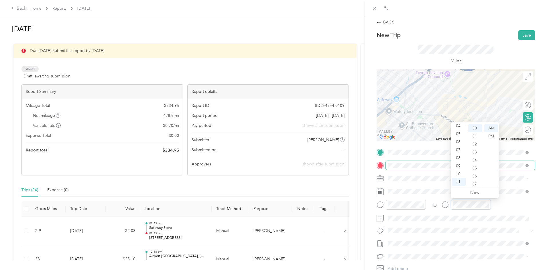
scroll to position [240, 0]
click at [458, 126] on div "04" at bounding box center [459, 126] width 14 height 8
click at [483, 132] on ul "AM PM" at bounding box center [491, 155] width 16 height 62
click at [482, 132] on div "12 01 02 03 04 05 06 07 08 09 10 11 00 01 02 03 04 05 06 07 08 09 10 11 12 13 1…" at bounding box center [474, 155] width 48 height 64
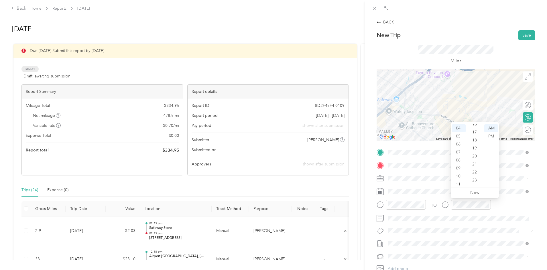
scroll to position [78, 0]
click at [474, 147] on div "12" at bounding box center [475, 147] width 14 height 8
click at [491, 136] on div "PM" at bounding box center [491, 137] width 14 height 8
click at [518, 32] on button "Save" at bounding box center [526, 35] width 17 height 10
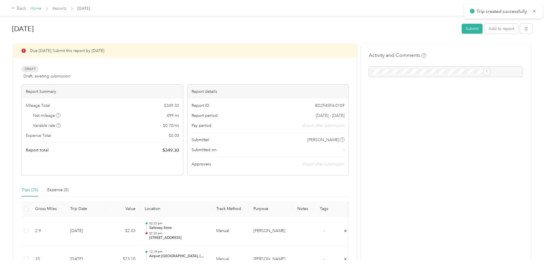
click at [41, 7] on link "Home" at bounding box center [35, 8] width 11 height 5
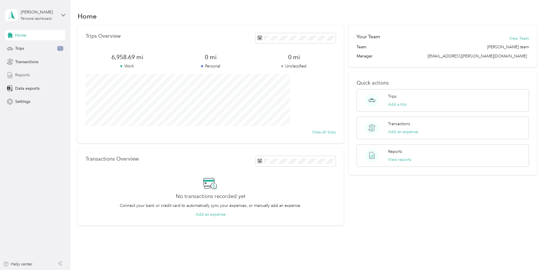
click at [23, 76] on span "Reports" at bounding box center [22, 75] width 15 height 6
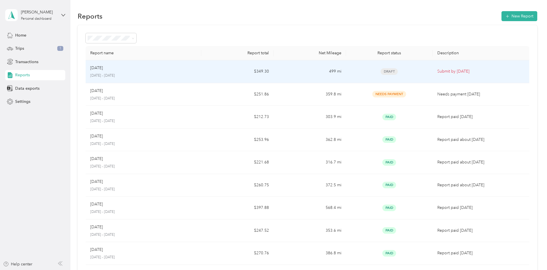
click at [103, 70] on p "[DATE]" at bounding box center [96, 68] width 13 height 6
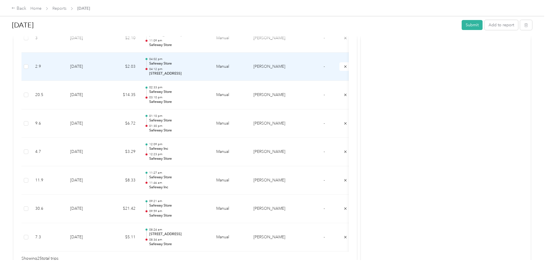
scroll to position [715, 0]
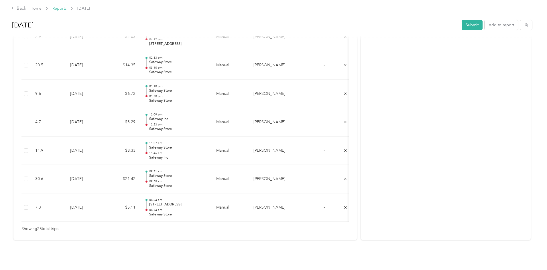
click at [66, 8] on link "Reports" at bounding box center [59, 8] width 14 height 5
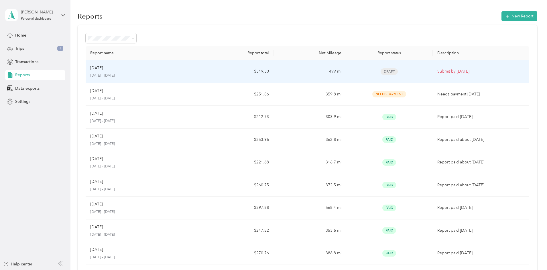
click at [103, 68] on p "[DATE]" at bounding box center [96, 68] width 13 height 6
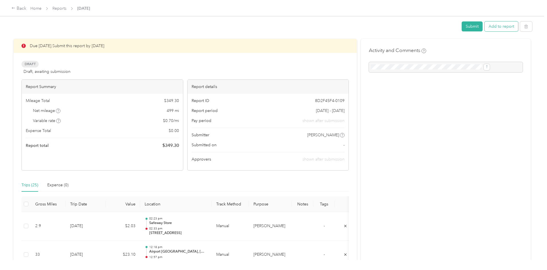
click at [484, 26] on button "Add to report" at bounding box center [500, 26] width 33 height 10
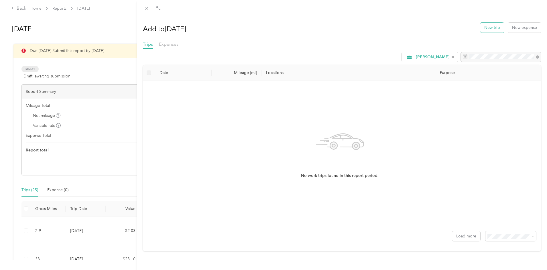
click at [490, 27] on button "New trip" at bounding box center [492, 28] width 24 height 10
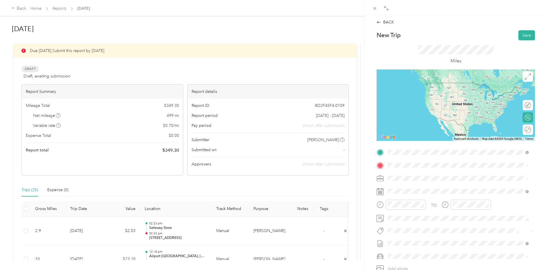
click at [412, 179] on div "[STREET_ADDRESS][GEOGRAPHIC_DATA][STREET_ADDRESS][GEOGRAPHIC_DATA]" at bounding box center [417, 179] width 38 height 12
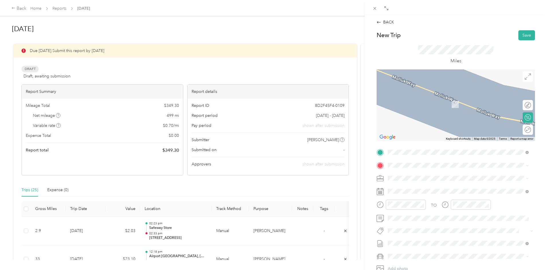
click at [420, 194] on div "TEAM Safeway Store [STREET_ADDRESS]" at bounding box center [421, 191] width 47 height 14
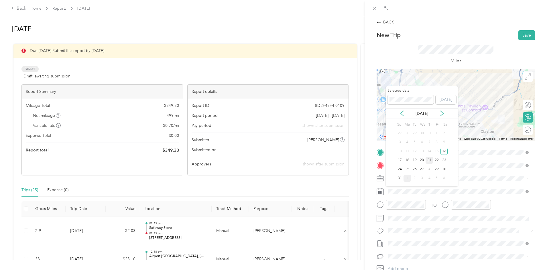
click at [428, 160] on div "21" at bounding box center [428, 160] width 7 height 7
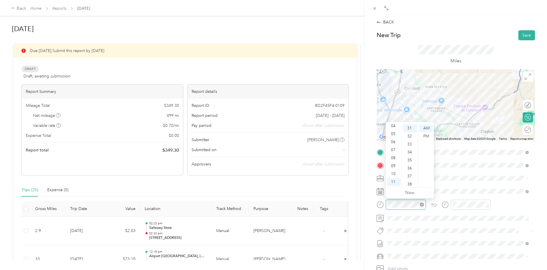
scroll to position [248, 0]
click at [394, 158] on div "08" at bounding box center [394, 158] width 14 height 8
click at [417, 132] on div "12 01 02 03 04 05 06 07 08 09 10 11 00 01 02 03 04 05 06 07 08 09 10 11 12 13 1…" at bounding box center [409, 155] width 48 height 64
click at [411, 130] on div "11" at bounding box center [410, 130] width 14 height 8
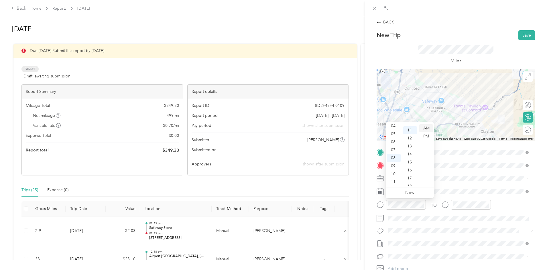
scroll to position [88, 0]
click at [426, 128] on div "AM" at bounding box center [426, 128] width 14 height 8
click at [456, 158] on div "08" at bounding box center [459, 158] width 14 height 8
drag, startPoint x: 520, startPoint y: 33, endPoint x: 520, endPoint y: 37, distance: 3.8
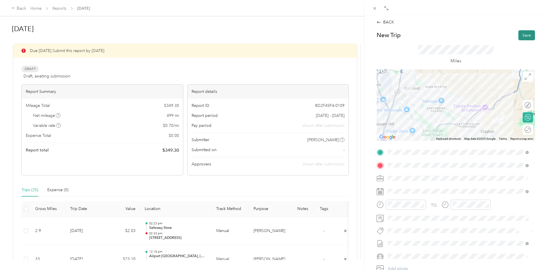
click at [521, 33] on button "Save" at bounding box center [526, 35] width 17 height 10
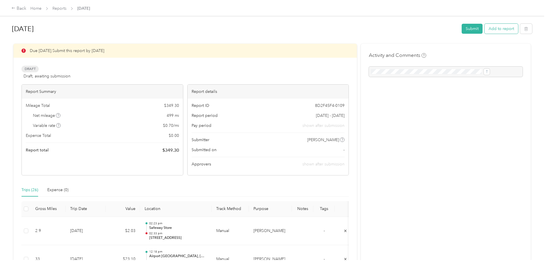
click at [484, 29] on button "Add to report" at bounding box center [500, 29] width 33 height 10
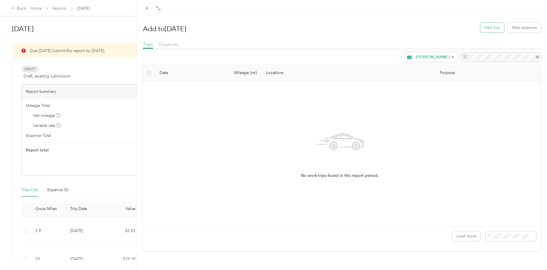
click at [487, 27] on button "New trip" at bounding box center [492, 28] width 24 height 10
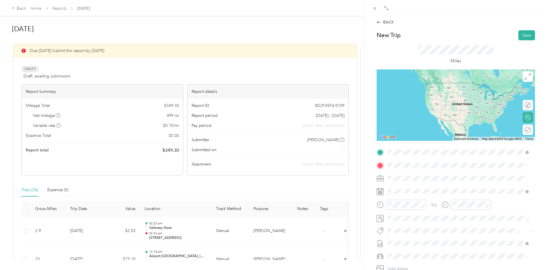
click at [432, 184] on span "[STREET_ADDRESS]" at bounding box center [416, 183] width 36 height 5
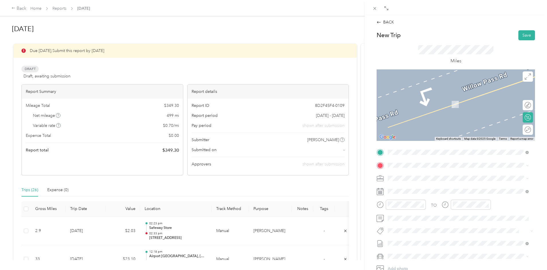
click at [422, 195] on span "[STREET_ADDRESS]" at bounding box center [416, 195] width 36 height 5
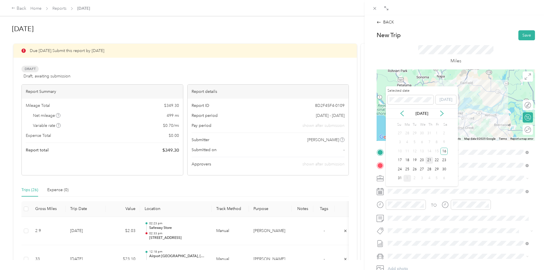
click at [428, 160] on div "21" at bounding box center [428, 160] width 7 height 7
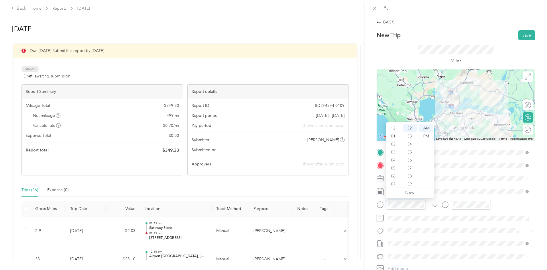
scroll to position [34, 0]
click at [394, 166] on div "09" at bounding box center [394, 166] width 14 height 8
click at [418, 131] on ul "AM PM" at bounding box center [426, 155] width 16 height 62
click at [409, 132] on div "19" at bounding box center [410, 132] width 14 height 8
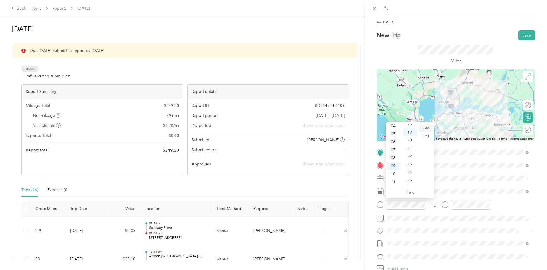
scroll to position [152, 0]
click at [424, 128] on div "AM" at bounding box center [426, 128] width 14 height 8
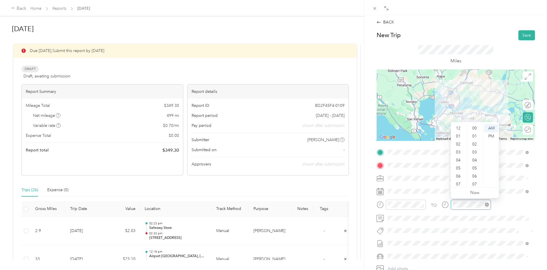
scroll to position [34, 0]
click at [458, 165] on div "09" at bounding box center [459, 166] width 14 height 8
click at [476, 174] on div "58" at bounding box center [475, 175] width 14 height 8
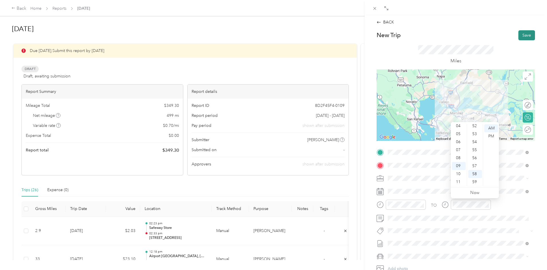
click at [521, 35] on button "Save" at bounding box center [526, 35] width 17 height 10
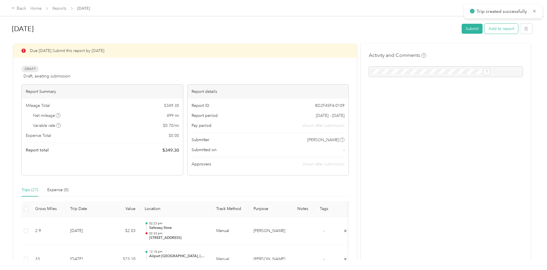
click at [484, 29] on button "Add to report" at bounding box center [500, 29] width 33 height 10
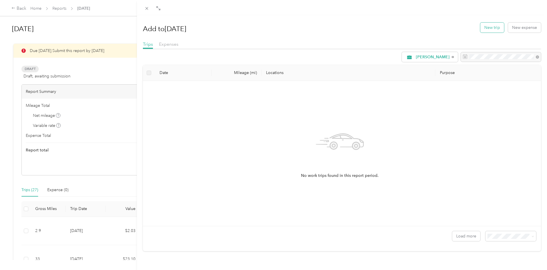
click at [488, 30] on button "New trip" at bounding box center [492, 28] width 24 height 10
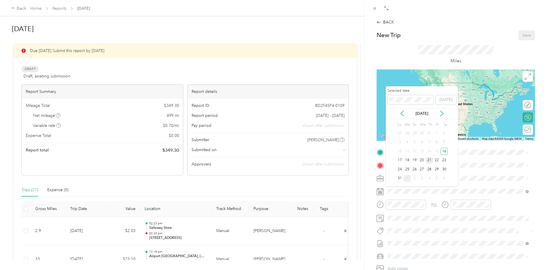
click at [430, 161] on div "21" at bounding box center [428, 160] width 7 height 7
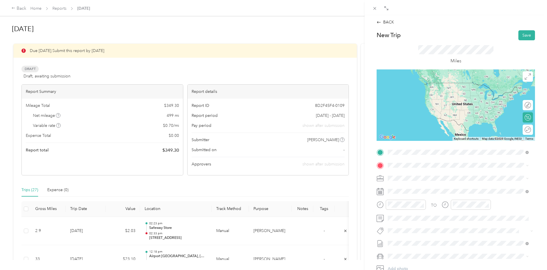
click at [420, 181] on span "[STREET_ADDRESS]" at bounding box center [416, 183] width 36 height 5
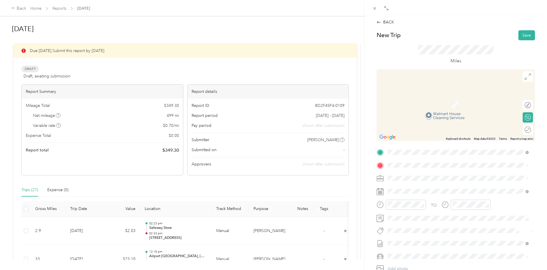
click at [435, 214] on span "[STREET_ADDRESS]" at bounding box center [416, 216] width 36 height 5
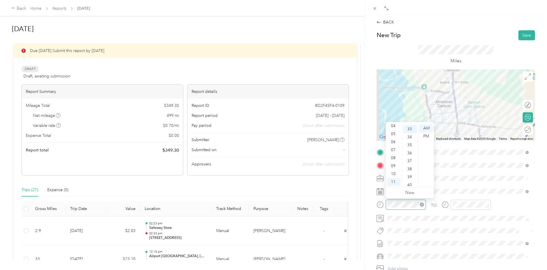
scroll to position [264, 0]
click at [395, 174] on div "10" at bounding box center [394, 174] width 14 height 8
drag, startPoint x: 410, startPoint y: 175, endPoint x: 422, endPoint y: 155, distance: 24.0
click at [410, 175] on div "32" at bounding box center [410, 175] width 14 height 8
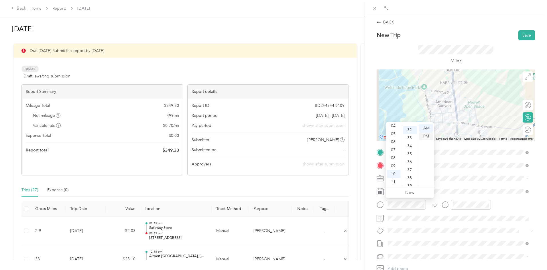
scroll to position [256, 0]
click at [425, 128] on div "AM" at bounding box center [426, 128] width 14 height 8
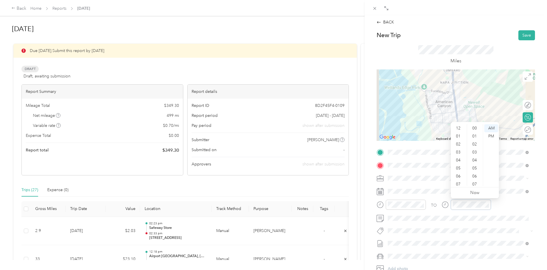
scroll to position [34, 0]
click at [458, 175] on div "10" at bounding box center [459, 174] width 14 height 8
click at [476, 161] on div "37" at bounding box center [475, 161] width 14 height 8
click at [492, 128] on div "AM" at bounding box center [491, 128] width 14 height 8
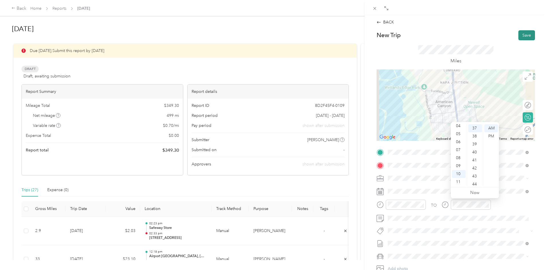
click at [520, 31] on button "Save" at bounding box center [526, 35] width 17 height 10
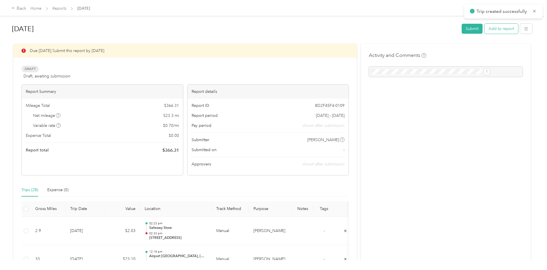
click at [484, 32] on button "Add to report" at bounding box center [500, 29] width 33 height 10
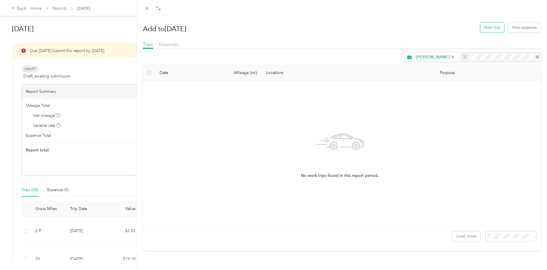
click at [488, 30] on button "New trip" at bounding box center [492, 28] width 24 height 10
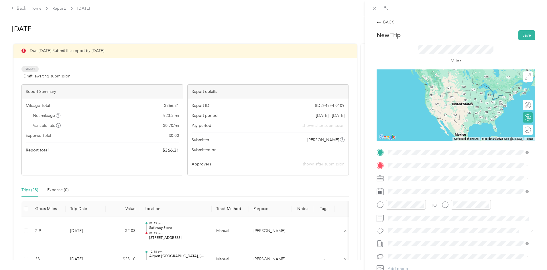
click at [414, 200] on div "TEAM Safeway Store [STREET_ADDRESS]" at bounding box center [421, 200] width 47 height 14
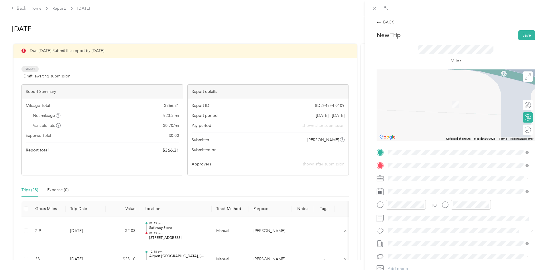
click at [426, 216] on span "[STREET_ADDRESS][PERSON_NAME]" at bounding box center [432, 216] width 68 height 5
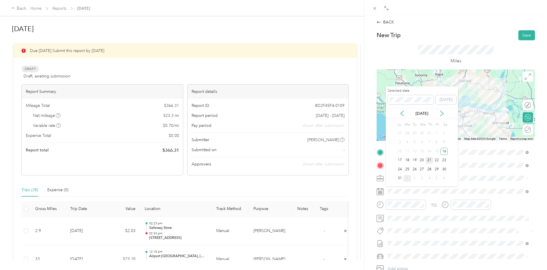
click at [427, 160] on div "21" at bounding box center [428, 160] width 7 height 7
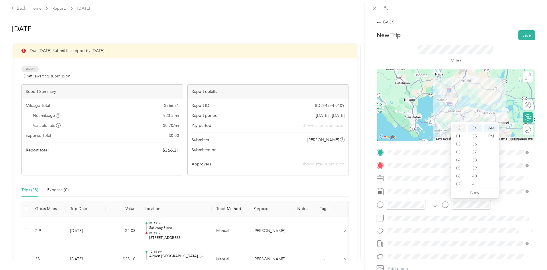
click at [457, 128] on div "12" at bounding box center [459, 128] width 14 height 8
click at [475, 153] on div "17" at bounding box center [475, 155] width 14 height 8
click at [490, 128] on div "AM" at bounding box center [491, 128] width 14 height 8
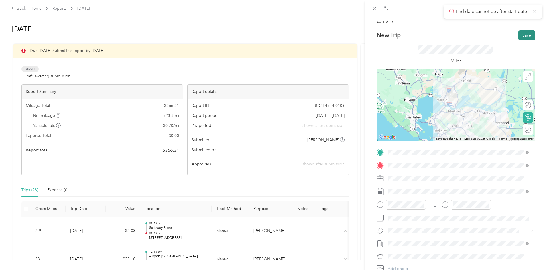
click at [525, 35] on button "Save" at bounding box center [526, 35] width 17 height 10
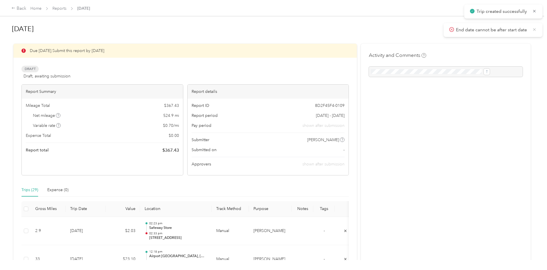
click at [535, 29] on icon at bounding box center [534, 29] width 5 height 5
click at [66, 8] on link "Reports" at bounding box center [59, 8] width 14 height 5
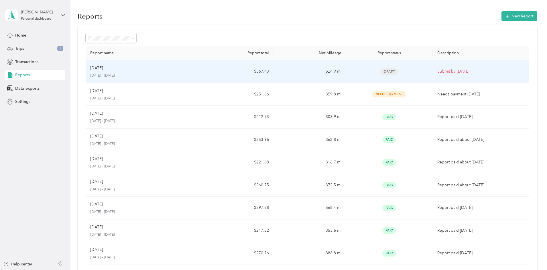
click at [147, 72] on div "August [DATE] - [DATE]" at bounding box center [143, 71] width 106 height 13
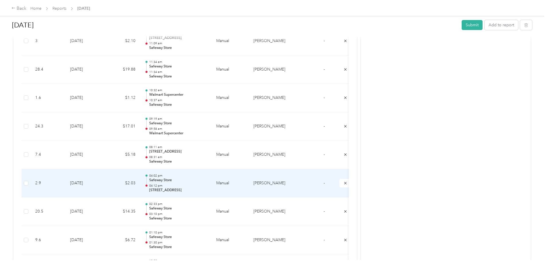
scroll to position [687, 0]
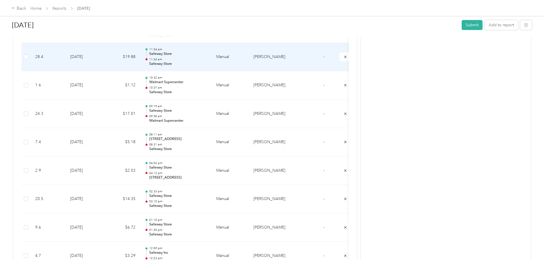
click at [207, 58] on p "11:34 am" at bounding box center [178, 60] width 58 height 4
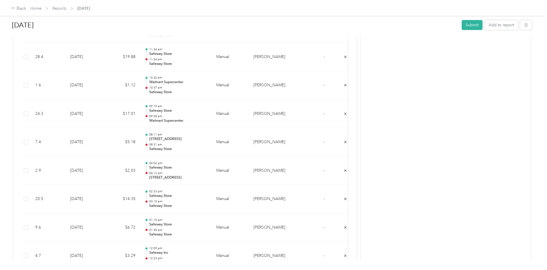
click at [207, 270] on div at bounding box center [272, 270] width 544 height 0
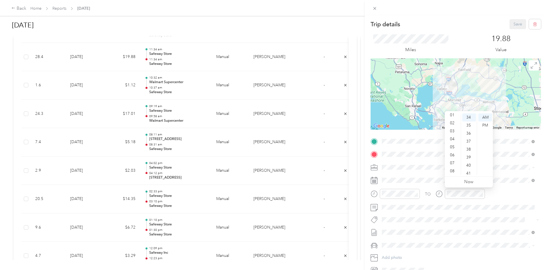
scroll to position [0, 0]
click at [454, 116] on div "12" at bounding box center [453, 118] width 14 height 8
click at [469, 144] on div "14" at bounding box center [469, 144] width 14 height 8
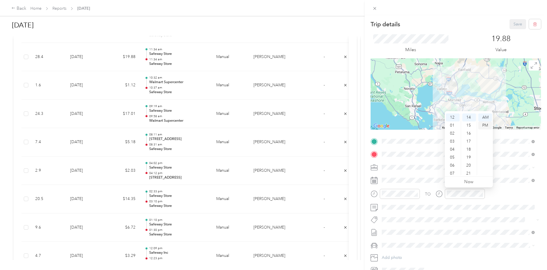
click at [486, 125] on div "PM" at bounding box center [485, 126] width 14 height 8
click at [505, 192] on div "TO" at bounding box center [455, 196] width 170 height 14
click at [512, 24] on button "Save" at bounding box center [517, 24] width 17 height 10
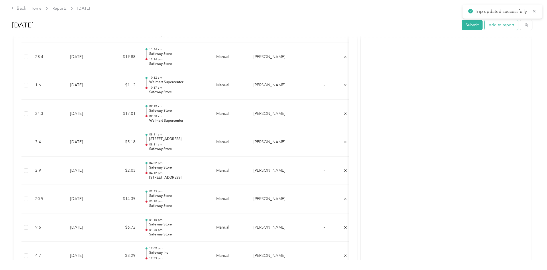
click at [484, 25] on button "Add to report" at bounding box center [500, 25] width 33 height 10
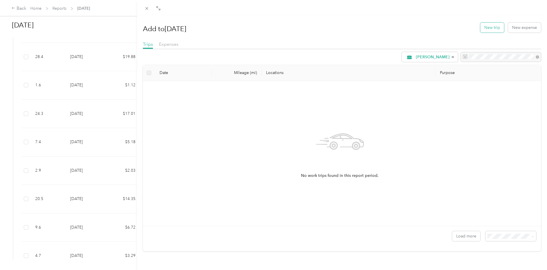
click at [487, 28] on button "New trip" at bounding box center [492, 28] width 24 height 10
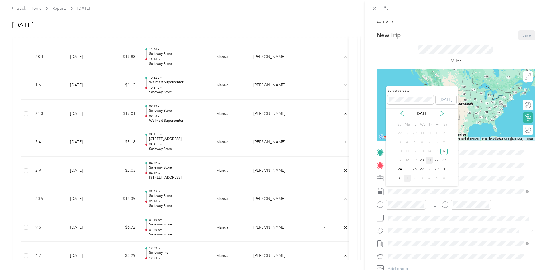
click at [430, 162] on div "21" at bounding box center [428, 160] width 7 height 7
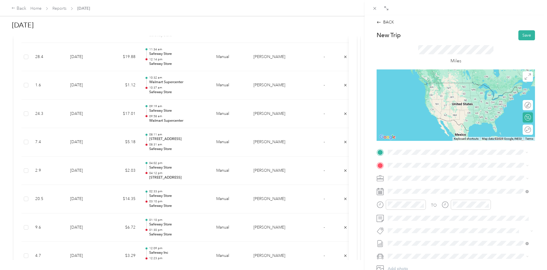
click at [439, 201] on span "[STREET_ADDRESS][PERSON_NAME]" at bounding box center [432, 203] width 68 height 5
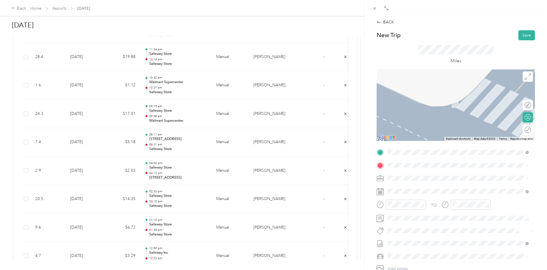
click at [419, 195] on span "[STREET_ADDRESS]" at bounding box center [416, 194] width 36 height 5
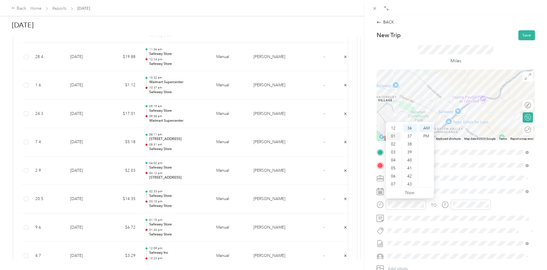
click at [394, 137] on div "01" at bounding box center [394, 137] width 14 height 8
click at [410, 136] on div "37" at bounding box center [410, 137] width 14 height 8
click at [427, 136] on div "PM" at bounding box center [426, 137] width 14 height 8
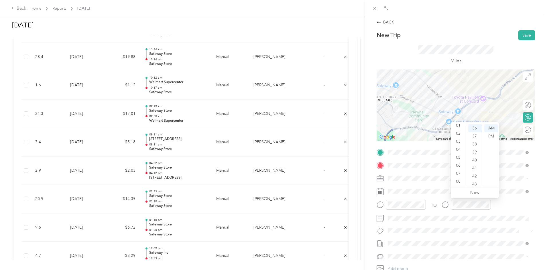
scroll to position [0, 0]
click at [456, 136] on div "01" at bounding box center [459, 137] width 14 height 8
click at [483, 177] on ul "AM PM" at bounding box center [491, 155] width 16 height 62
click at [479, 178] on div "42" at bounding box center [475, 177] width 14 height 8
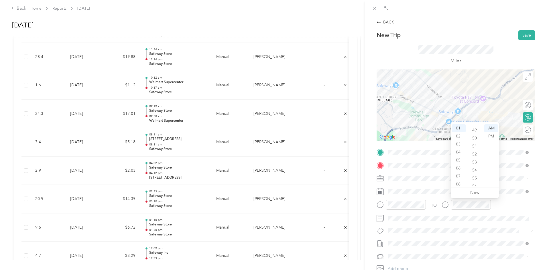
scroll to position [419, 0]
click at [477, 158] on div "56" at bounding box center [475, 158] width 14 height 8
click at [489, 137] on div "PM" at bounding box center [491, 137] width 14 height 8
click at [518, 34] on button "Save" at bounding box center [526, 35] width 17 height 10
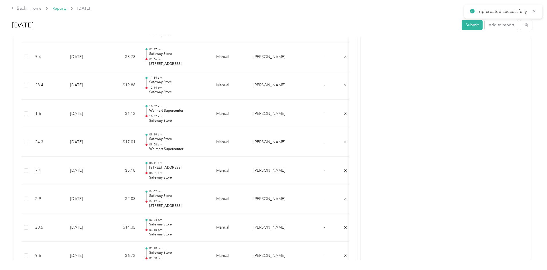
click at [66, 9] on link "Reports" at bounding box center [59, 8] width 14 height 5
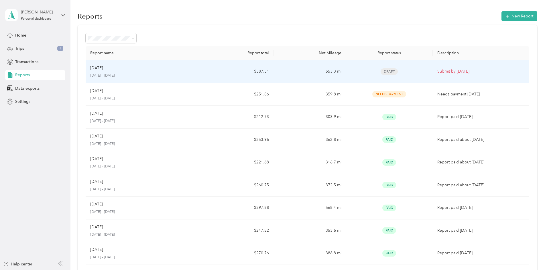
click at [150, 74] on p "[DATE] - [DATE]" at bounding box center [143, 75] width 106 height 5
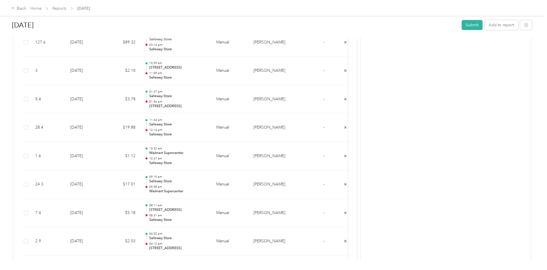
scroll to position [634, 0]
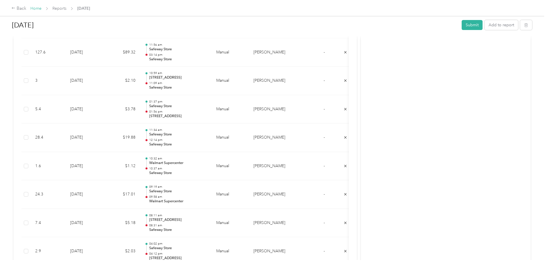
click at [41, 8] on link "Home" at bounding box center [35, 8] width 11 height 5
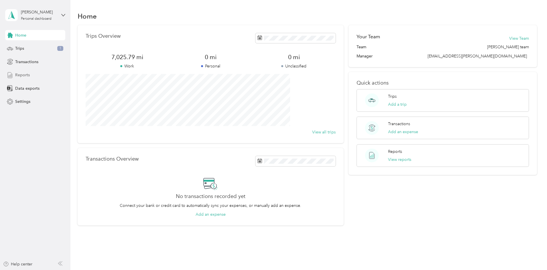
click at [25, 76] on span "Reports" at bounding box center [22, 75] width 15 height 6
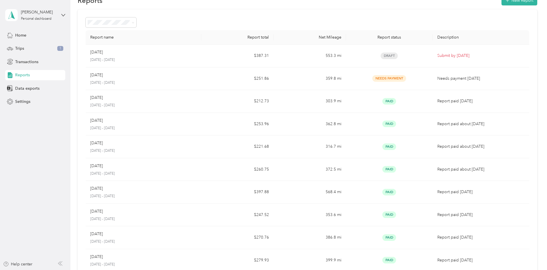
scroll to position [29, 0]
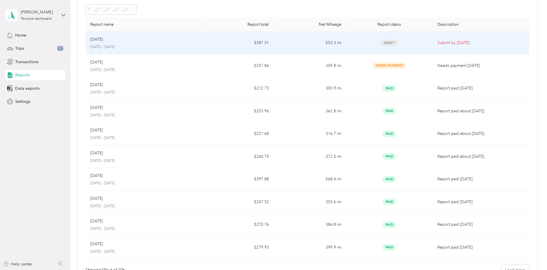
click at [133, 45] on p "[DATE] - [DATE]" at bounding box center [143, 47] width 106 height 5
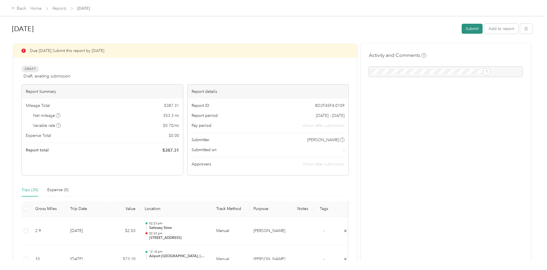
click at [461, 31] on button "Submit" at bounding box center [471, 29] width 21 height 10
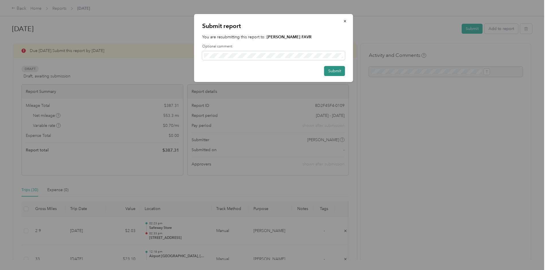
click at [336, 72] on button "Submit" at bounding box center [334, 71] width 21 height 10
